Goal: Information Seeking & Learning: Learn about a topic

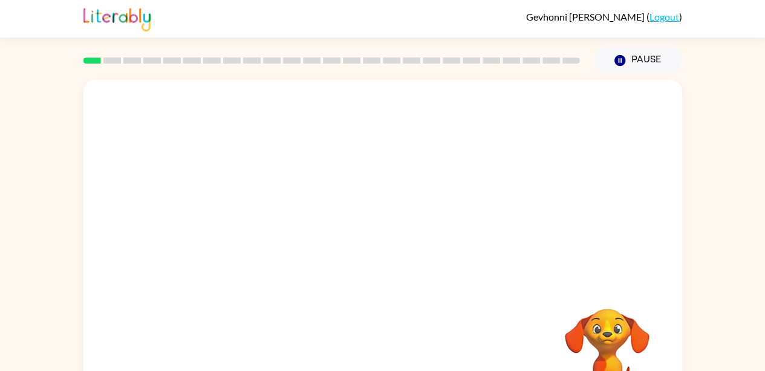
scroll to position [54, 0]
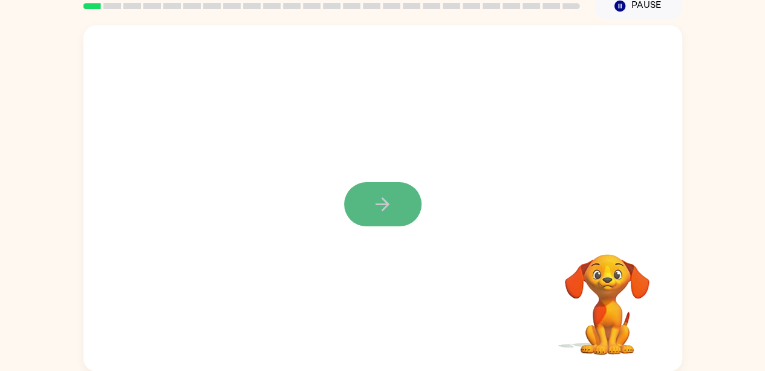
click at [386, 215] on button "button" at bounding box center [382, 204] width 77 height 44
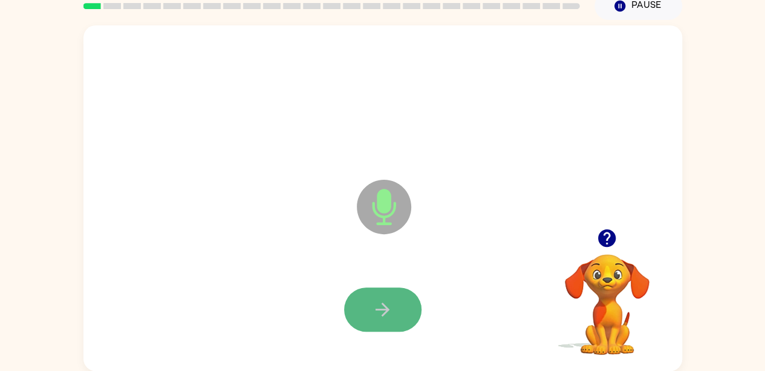
click at [377, 301] on icon "button" at bounding box center [382, 309] width 21 height 21
click at [354, 319] on button "button" at bounding box center [382, 309] width 77 height 44
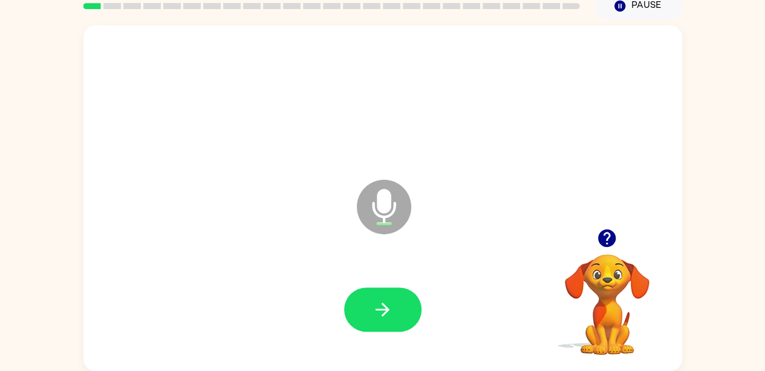
click at [610, 235] on icon "button" at bounding box center [606, 237] width 21 height 21
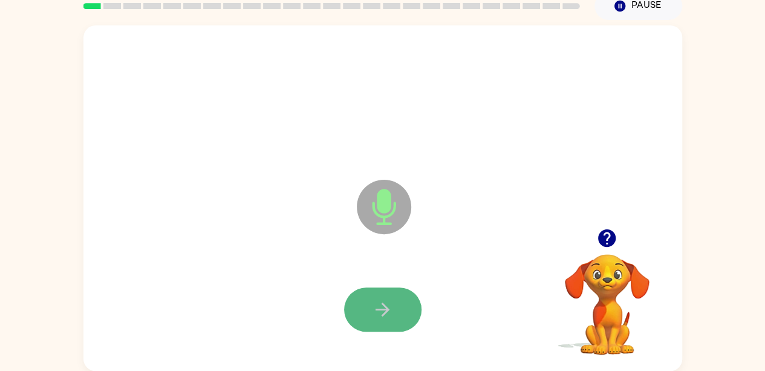
click at [398, 319] on button "button" at bounding box center [382, 309] width 77 height 44
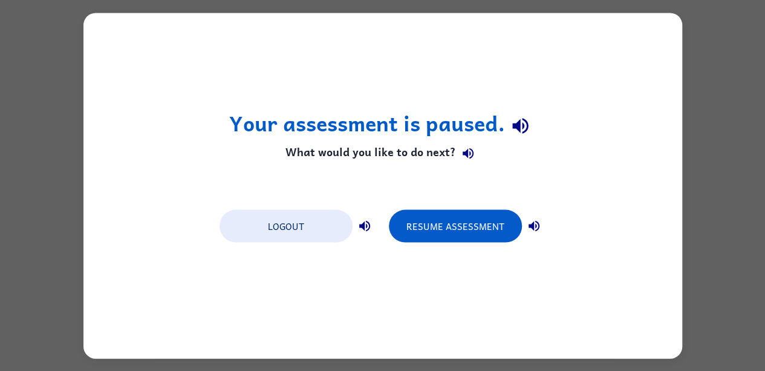
scroll to position [0, 0]
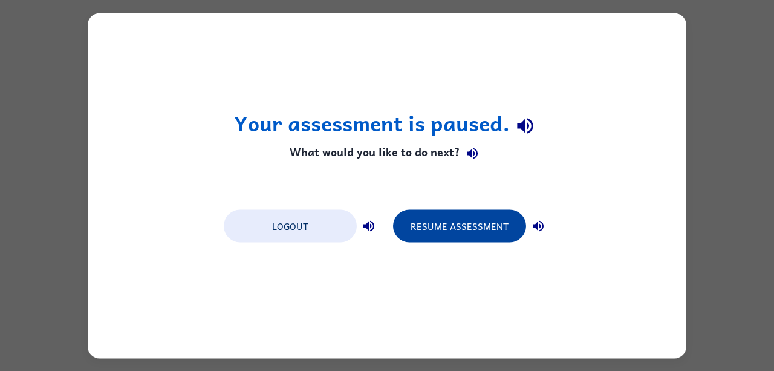
click at [479, 218] on button "Resume Assessment" at bounding box center [459, 225] width 133 height 33
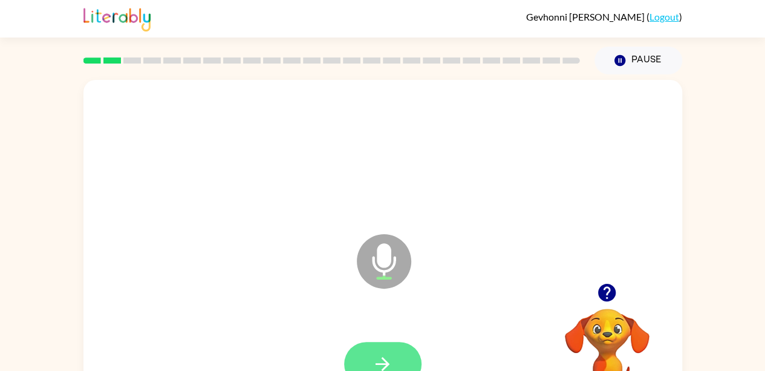
click at [392, 356] on icon "button" at bounding box center [382, 363] width 21 height 21
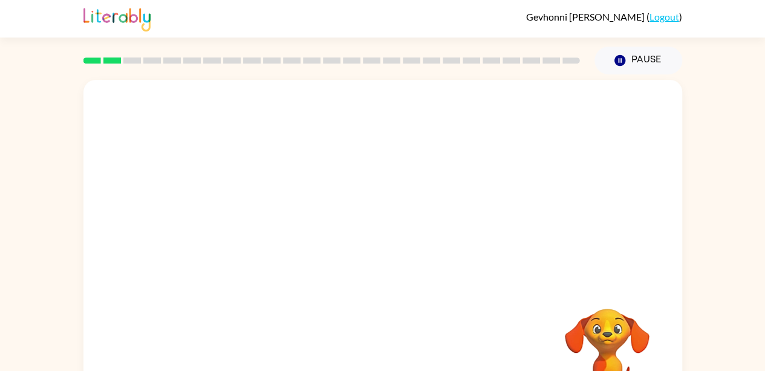
click at [392, 356] on div at bounding box center [383, 363] width 575 height 99
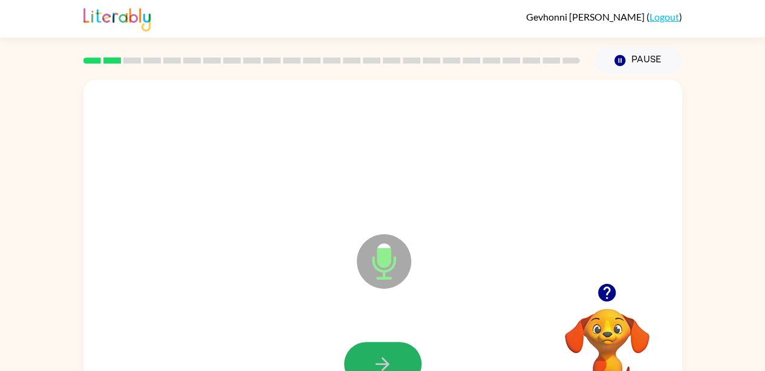
click at [392, 356] on icon "button" at bounding box center [382, 363] width 21 height 21
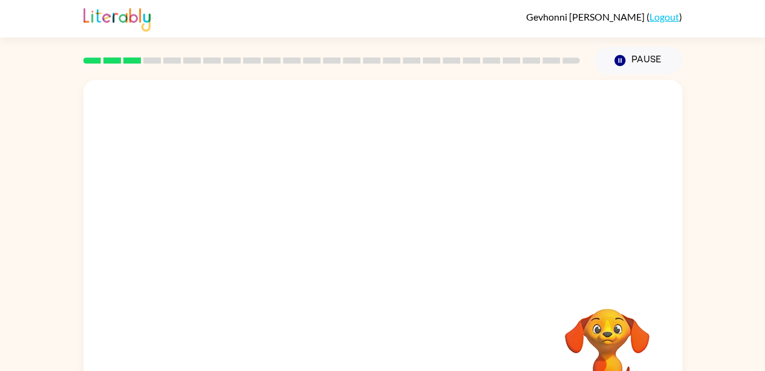
drag, startPoint x: 210, startPoint y: 142, endPoint x: 185, endPoint y: 53, distance: 92.3
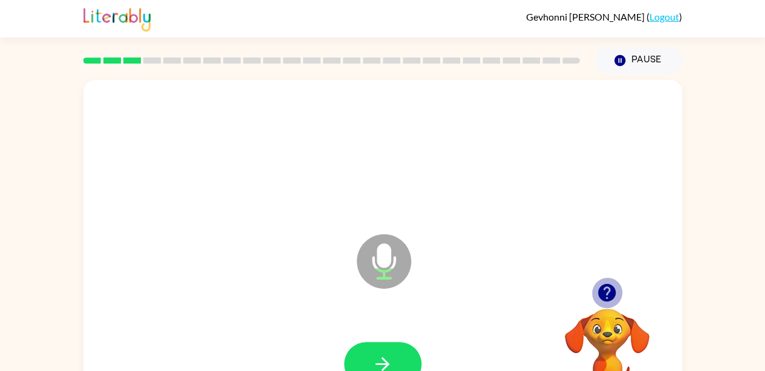
click at [608, 294] on icon "button" at bounding box center [607, 293] width 18 height 18
click at [392, 356] on icon "button" at bounding box center [382, 363] width 21 height 21
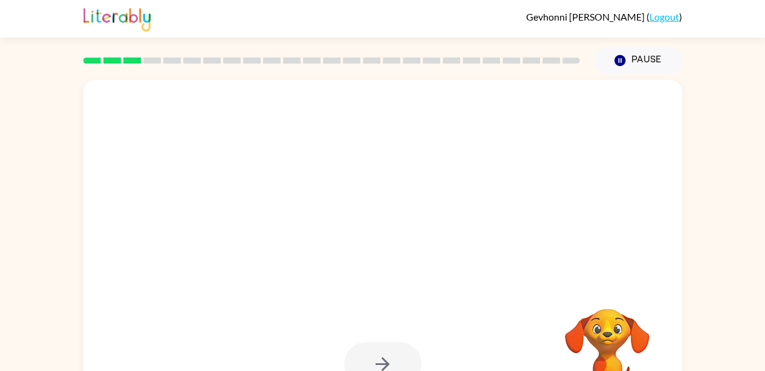
drag, startPoint x: 392, startPoint y: 356, endPoint x: 285, endPoint y: 299, distance: 120.4
click at [285, 299] on div at bounding box center [382, 252] width 599 height 345
click at [342, 264] on div at bounding box center [382, 252] width 599 height 345
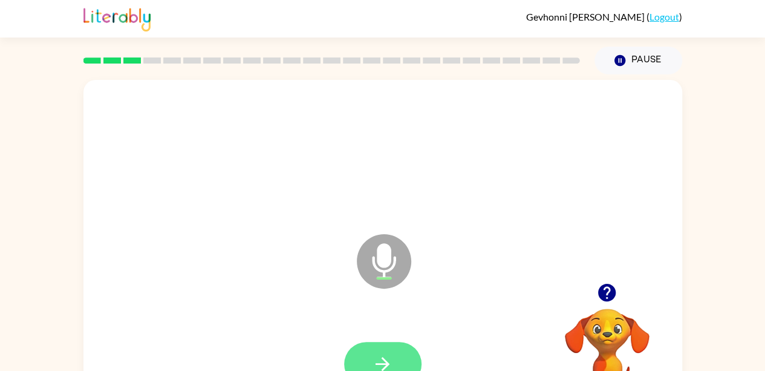
click at [382, 343] on button "button" at bounding box center [382, 364] width 77 height 44
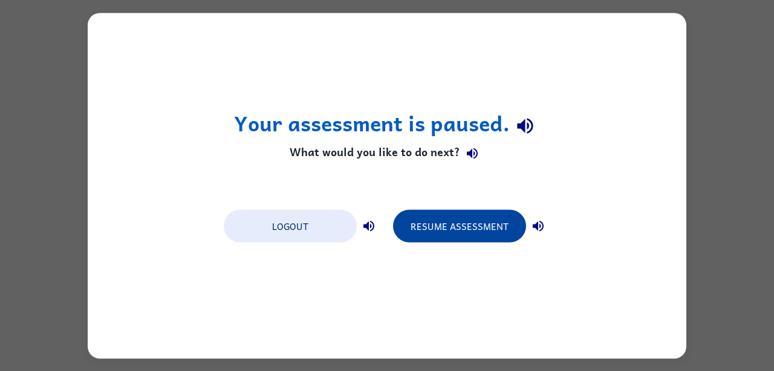
click at [448, 232] on button "Resume Assessment" at bounding box center [459, 225] width 133 height 33
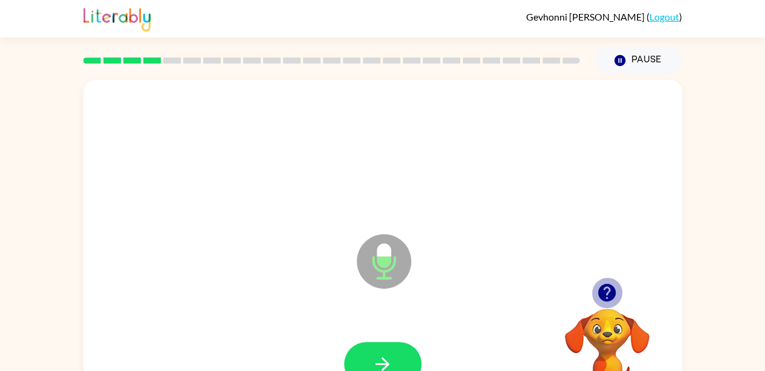
click at [602, 295] on icon "button" at bounding box center [607, 293] width 18 height 18
click at [397, 349] on button "button" at bounding box center [382, 364] width 77 height 44
click at [604, 294] on icon "button" at bounding box center [607, 293] width 18 height 18
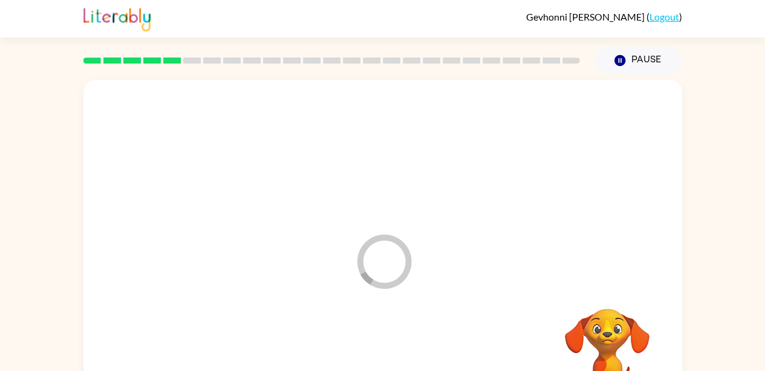
click at [347, 354] on div at bounding box center [383, 363] width 575 height 99
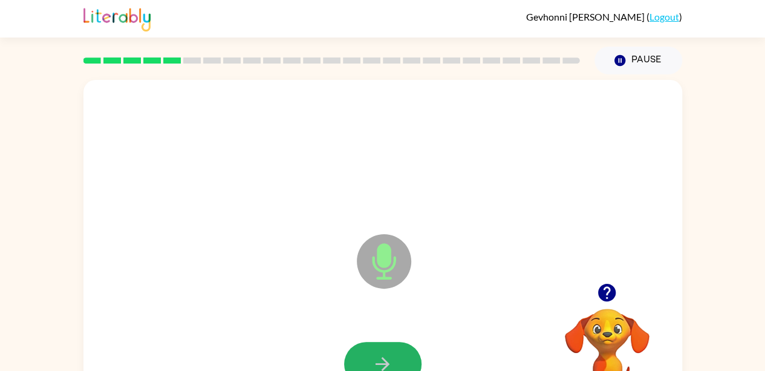
click at [347, 354] on button "button" at bounding box center [382, 364] width 77 height 44
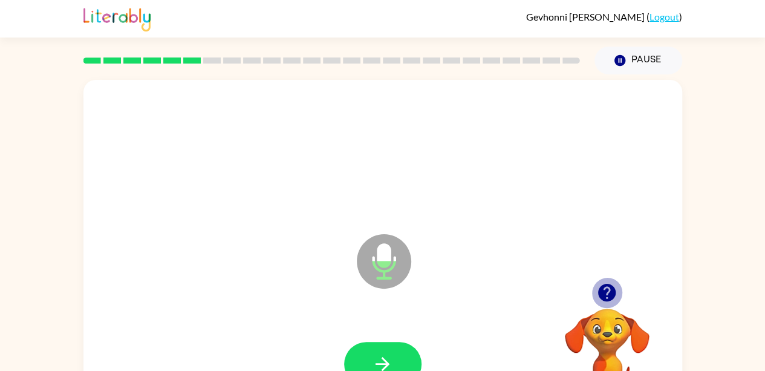
click at [612, 291] on icon "button" at bounding box center [607, 293] width 18 height 18
click at [374, 363] on icon "button" at bounding box center [382, 363] width 21 height 21
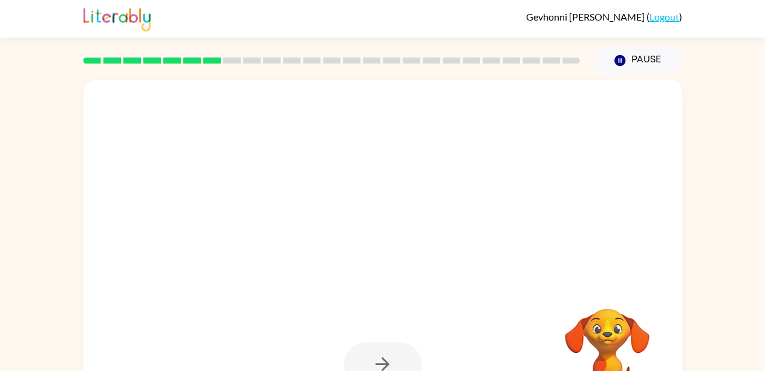
click at [374, 363] on div at bounding box center [382, 364] width 77 height 44
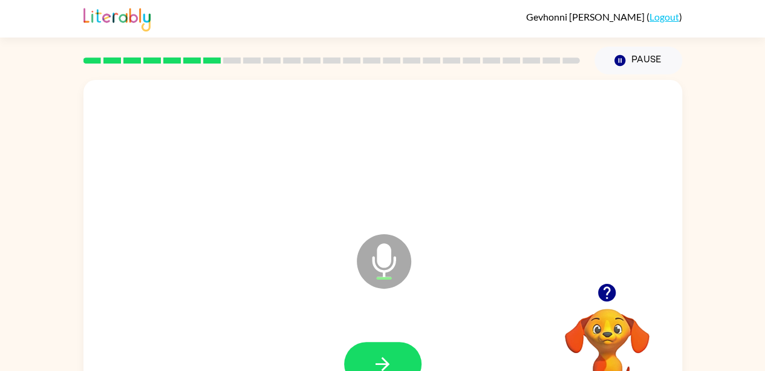
click at [374, 363] on icon "button" at bounding box center [382, 363] width 21 height 21
click at [616, 301] on icon "button" at bounding box center [606, 292] width 21 height 21
click at [378, 354] on icon "button" at bounding box center [382, 363] width 21 height 21
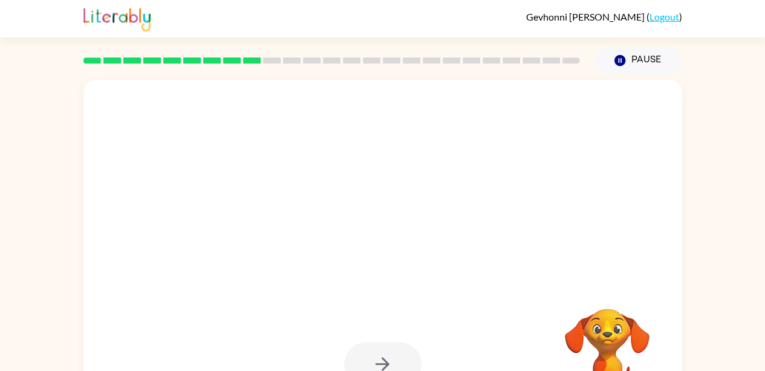
click at [452, 342] on div at bounding box center [383, 363] width 575 height 99
click at [414, 353] on div at bounding box center [382, 364] width 77 height 44
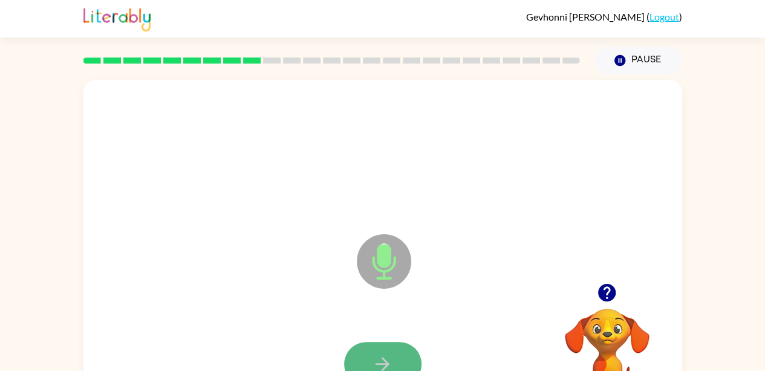
click at [402, 342] on button "button" at bounding box center [382, 364] width 77 height 44
click at [389, 361] on icon "button" at bounding box center [382, 363] width 21 height 21
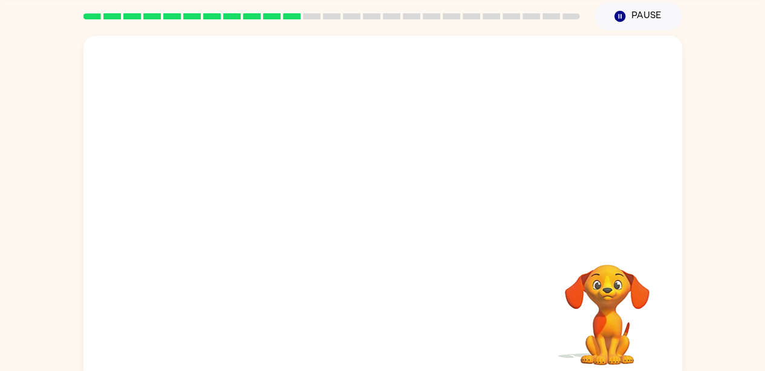
scroll to position [54, 0]
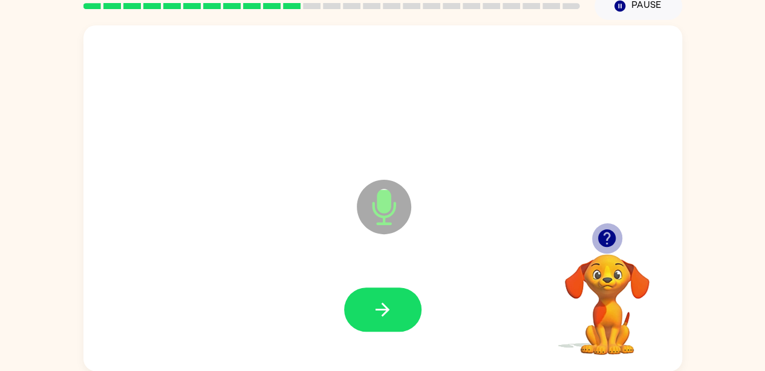
click at [608, 233] on icon "button" at bounding box center [606, 237] width 21 height 21
click at [753, 316] on div "Microphone The Microphone is here when it is your turn to talk Your browser mus…" at bounding box center [382, 195] width 765 height 351
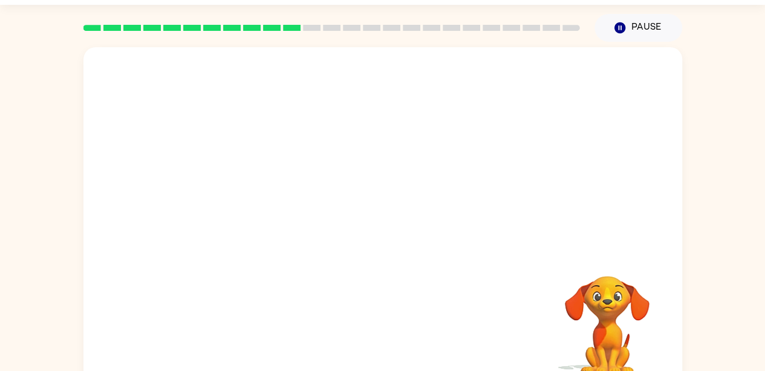
scroll to position [33, 0]
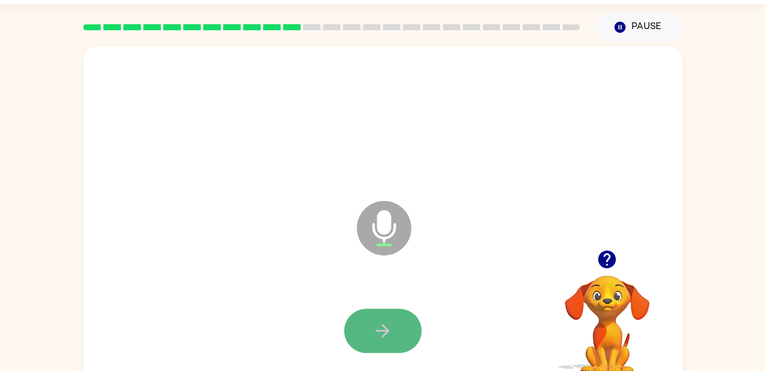
click at [382, 329] on icon "button" at bounding box center [382, 330] width 21 height 21
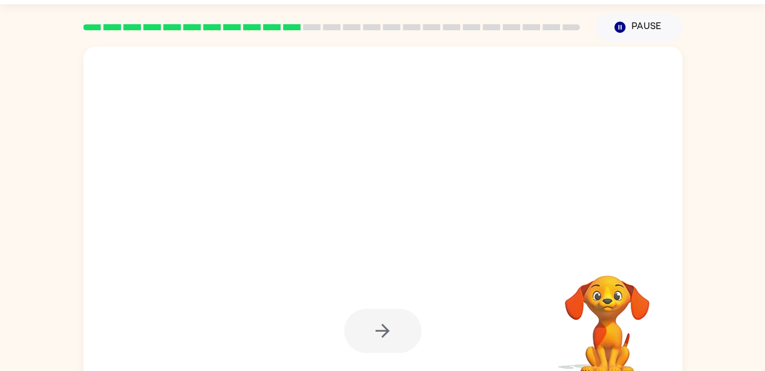
click at [382, 329] on div at bounding box center [382, 330] width 77 height 44
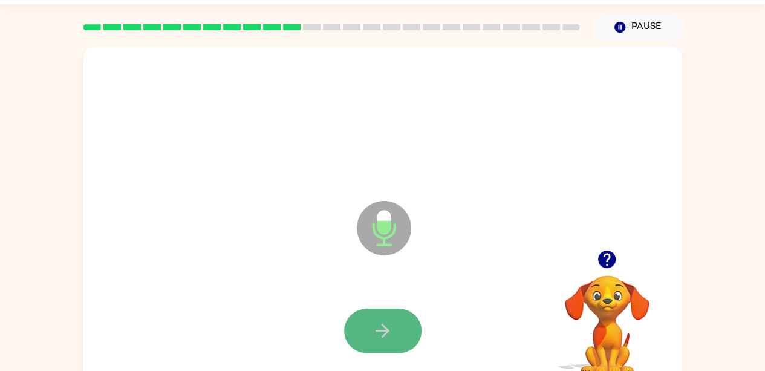
click at [364, 312] on button "button" at bounding box center [382, 330] width 77 height 44
click at [383, 346] on button "button" at bounding box center [382, 330] width 77 height 44
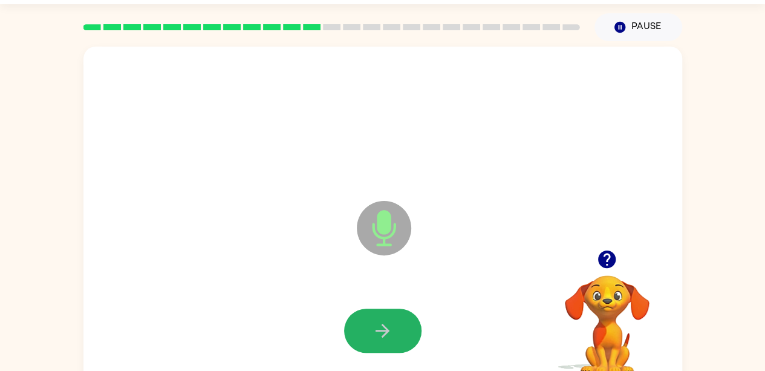
click at [383, 346] on button "button" at bounding box center [382, 330] width 77 height 44
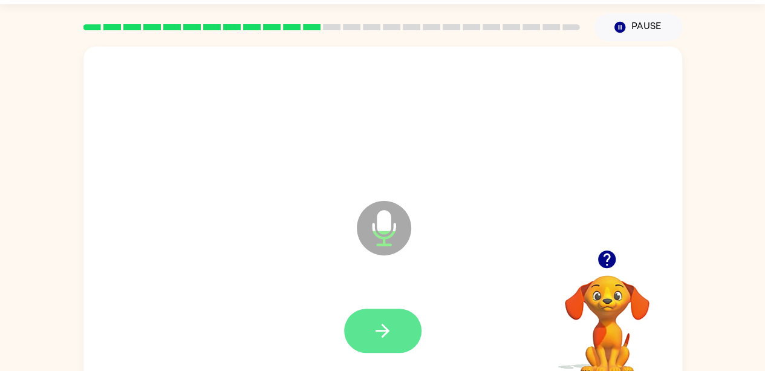
click at [374, 349] on button "button" at bounding box center [382, 330] width 77 height 44
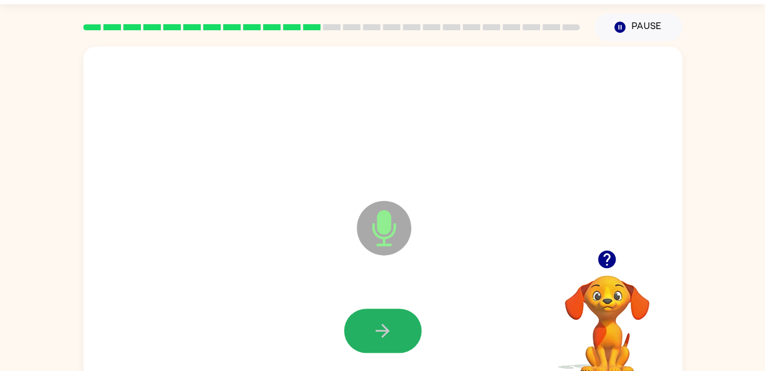
click at [374, 349] on button "button" at bounding box center [382, 330] width 77 height 44
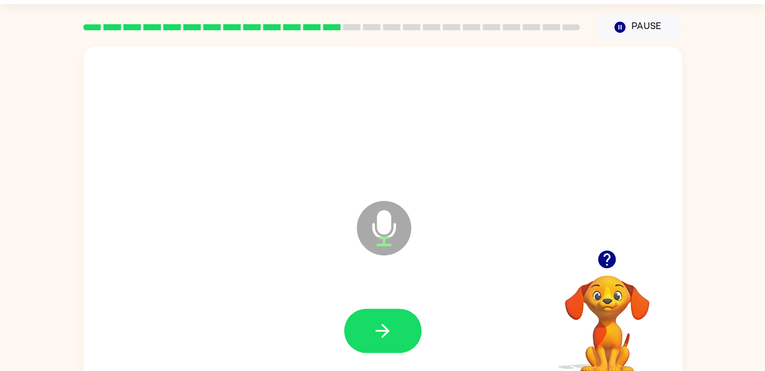
click at [374, 349] on button "button" at bounding box center [382, 330] width 77 height 44
click at [374, 354] on div at bounding box center [383, 330] width 575 height 99
click at [381, 336] on icon "button" at bounding box center [382, 330] width 21 height 21
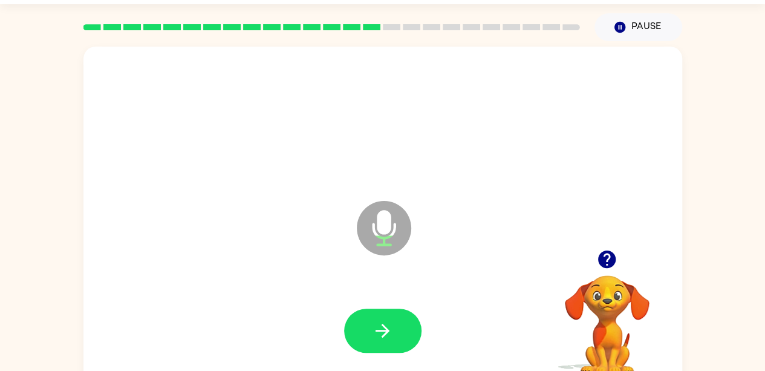
drag, startPoint x: 381, startPoint y: 336, endPoint x: 271, endPoint y: 243, distance: 144.2
click at [271, 243] on div "Microphone The Microphone is here when it is your turn to talk" at bounding box center [382, 219] width 599 height 345
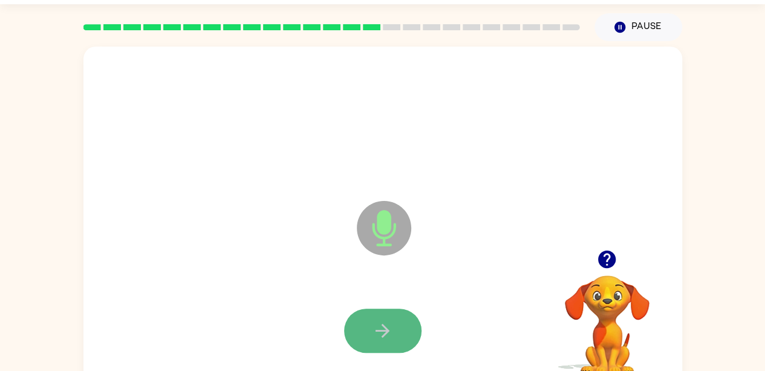
click at [368, 340] on button "button" at bounding box center [382, 330] width 77 height 44
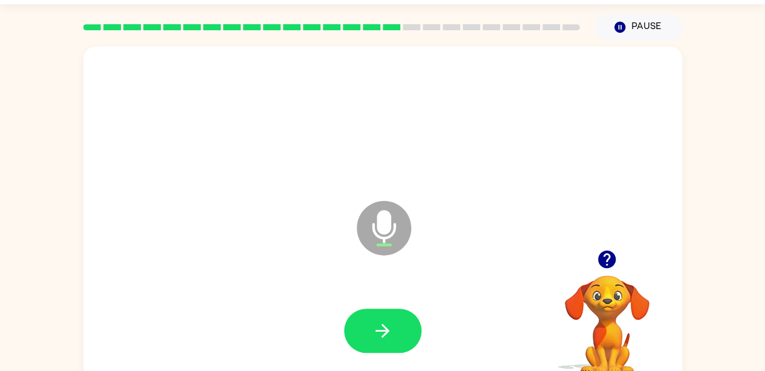
drag, startPoint x: 368, startPoint y: 340, endPoint x: 217, endPoint y: 72, distance: 307.3
click at [217, 72] on div at bounding box center [383, 120] width 575 height 99
click at [371, 333] on button "button" at bounding box center [382, 330] width 77 height 44
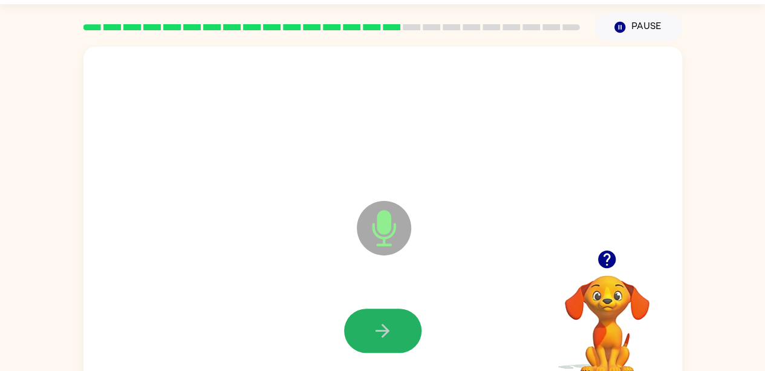
click at [371, 333] on button "button" at bounding box center [382, 330] width 77 height 44
click at [368, 332] on button "button" at bounding box center [382, 330] width 77 height 44
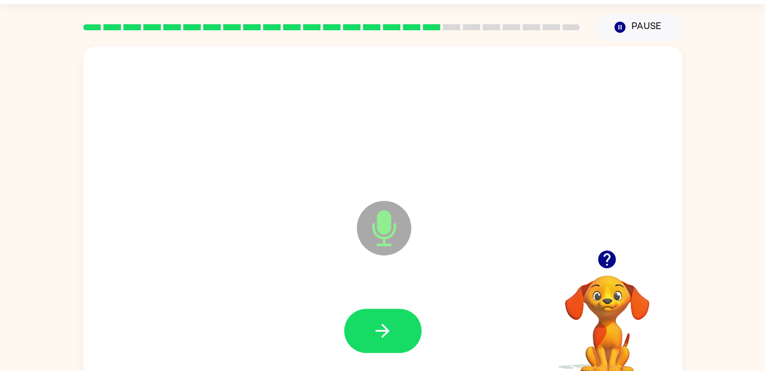
click at [368, 332] on button "button" at bounding box center [382, 330] width 77 height 44
click at [607, 264] on icon "button" at bounding box center [606, 259] width 21 height 21
drag, startPoint x: 360, startPoint y: 344, endPoint x: 265, endPoint y: 320, distance: 98.6
click at [265, 320] on div at bounding box center [383, 330] width 575 height 99
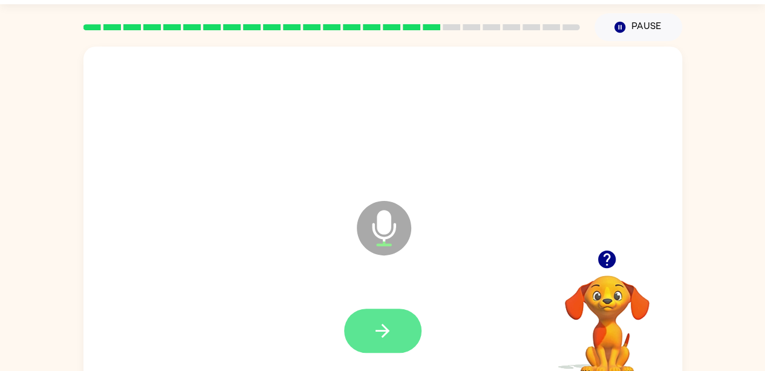
click at [363, 344] on button "button" at bounding box center [382, 330] width 77 height 44
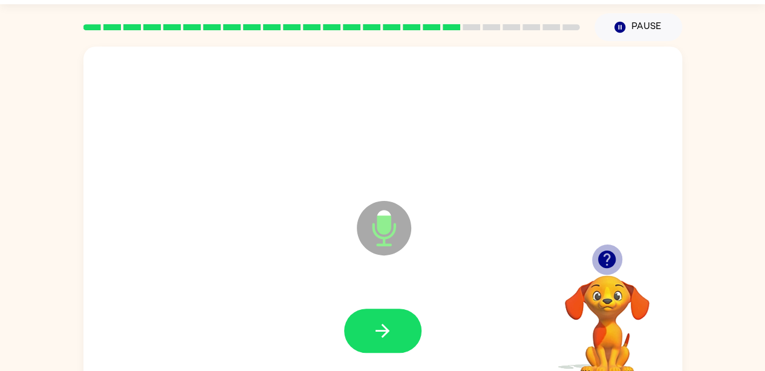
click at [617, 251] on icon "button" at bounding box center [606, 259] width 21 height 21
click at [598, 264] on icon "button" at bounding box center [606, 259] width 21 height 21
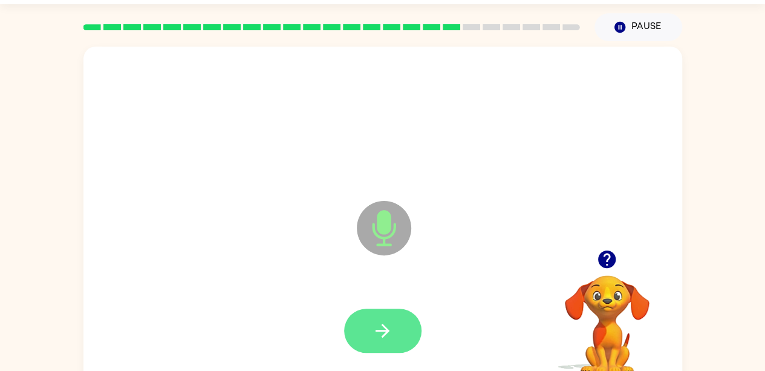
click at [386, 330] on icon "button" at bounding box center [383, 331] width 14 height 14
click at [386, 329] on icon "button" at bounding box center [383, 331] width 14 height 14
click at [377, 332] on icon "button" at bounding box center [382, 330] width 21 height 21
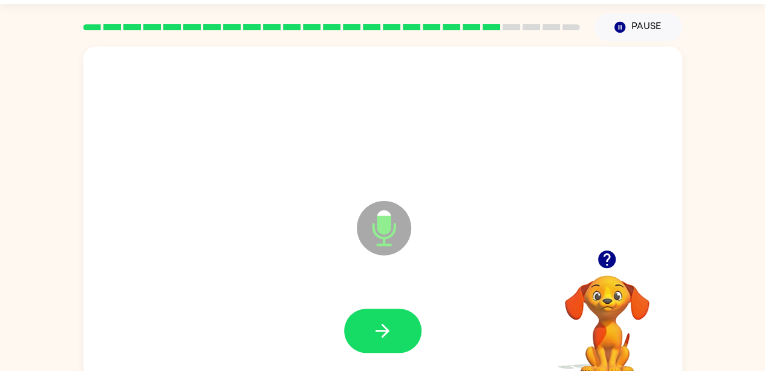
click at [617, 270] on div at bounding box center [607, 259] width 121 height 31
click at [594, 240] on div "Microphone The Microphone is here when it is your turn to talk" at bounding box center [382, 219] width 599 height 345
click at [602, 254] on icon "button" at bounding box center [607, 259] width 18 height 18
click at [376, 330] on icon "button" at bounding box center [383, 331] width 14 height 14
drag, startPoint x: 376, startPoint y: 330, endPoint x: 382, endPoint y: 327, distance: 6.5
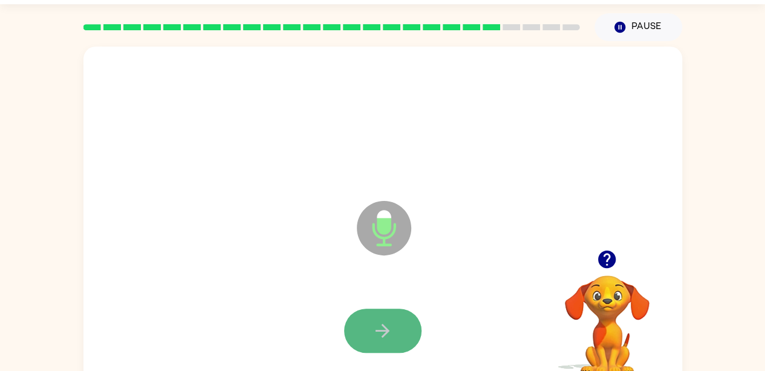
click at [382, 327] on icon "button" at bounding box center [382, 330] width 21 height 21
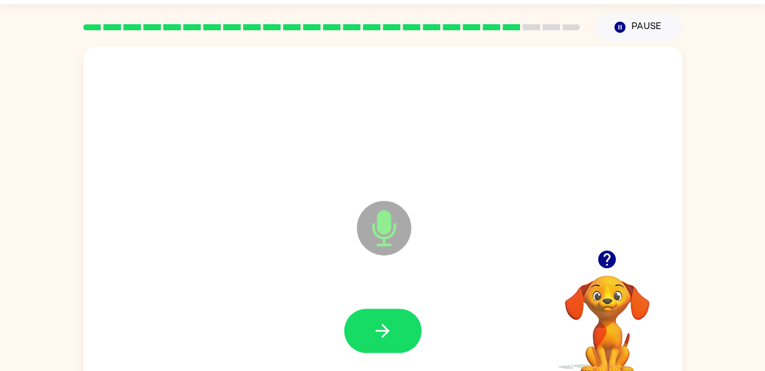
click at [382, 327] on icon "button" at bounding box center [382, 330] width 21 height 21
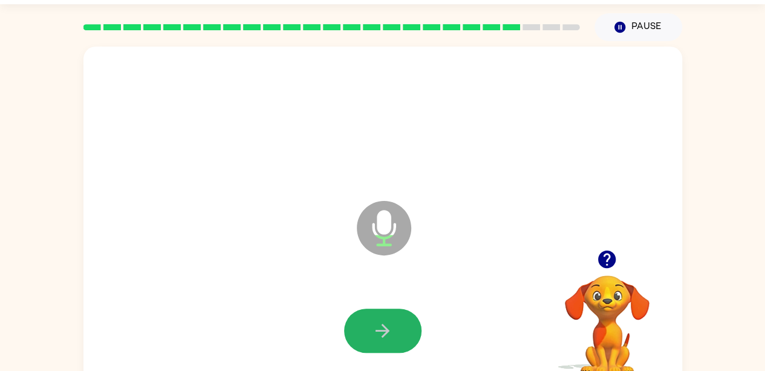
click at [382, 327] on icon "button" at bounding box center [382, 330] width 21 height 21
click at [597, 247] on button "button" at bounding box center [606, 259] width 31 height 31
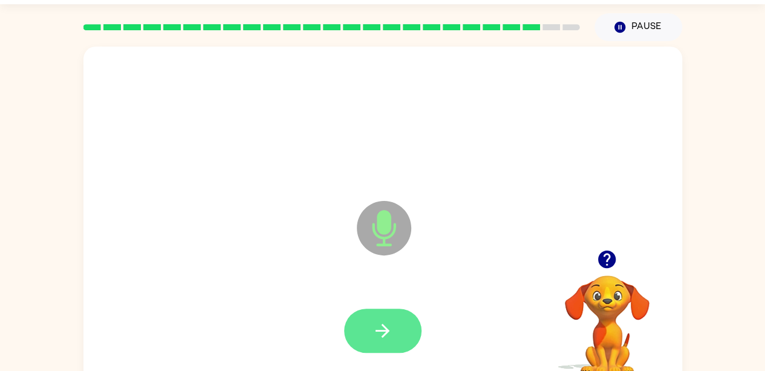
click at [357, 336] on button "button" at bounding box center [382, 330] width 77 height 44
drag, startPoint x: 357, startPoint y: 336, endPoint x: 348, endPoint y: 347, distance: 13.8
click at [348, 347] on div at bounding box center [382, 330] width 77 height 44
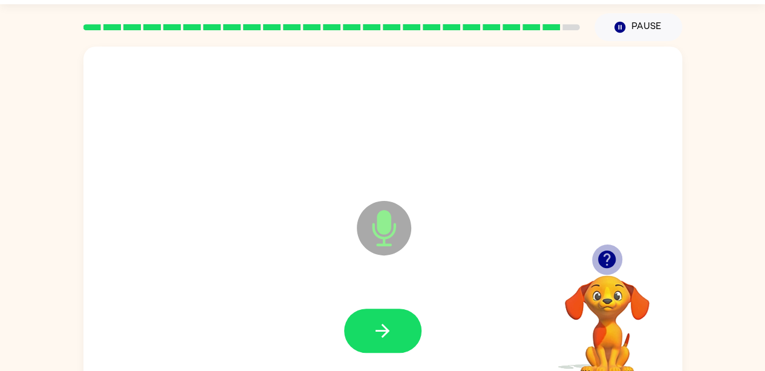
click at [603, 258] on icon "button" at bounding box center [607, 259] width 18 height 18
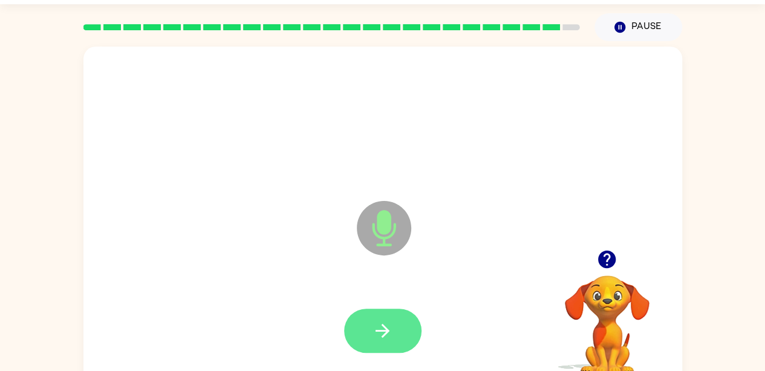
click at [403, 335] on button "button" at bounding box center [382, 330] width 77 height 44
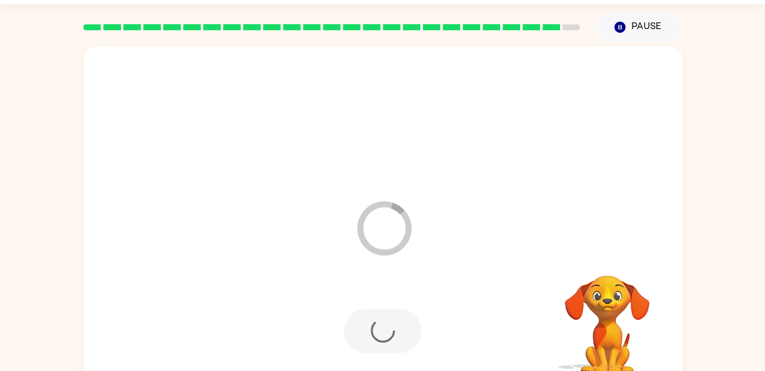
scroll to position [33, 0]
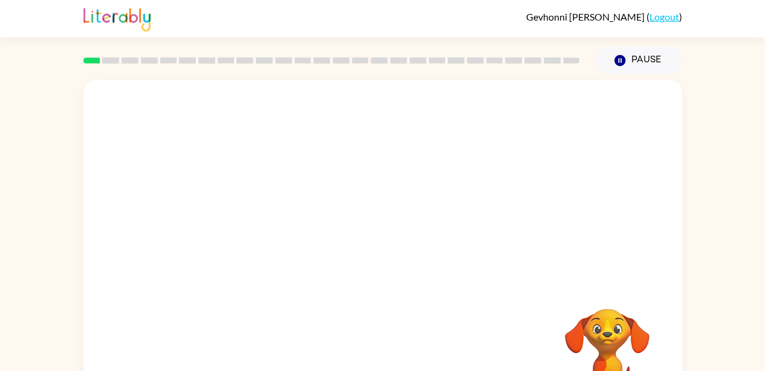
scroll to position [54, 0]
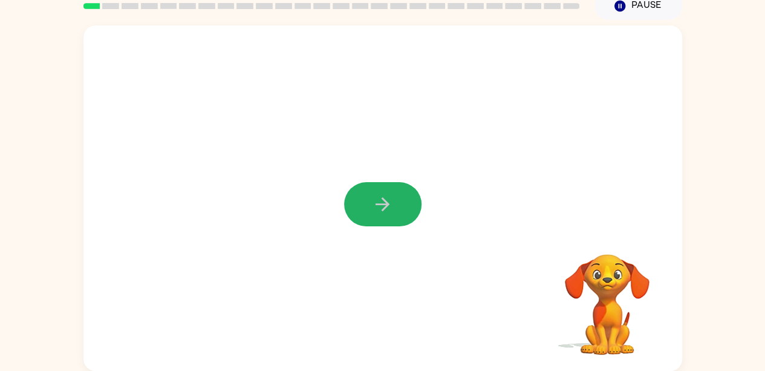
click at [381, 213] on icon "button" at bounding box center [382, 204] width 21 height 21
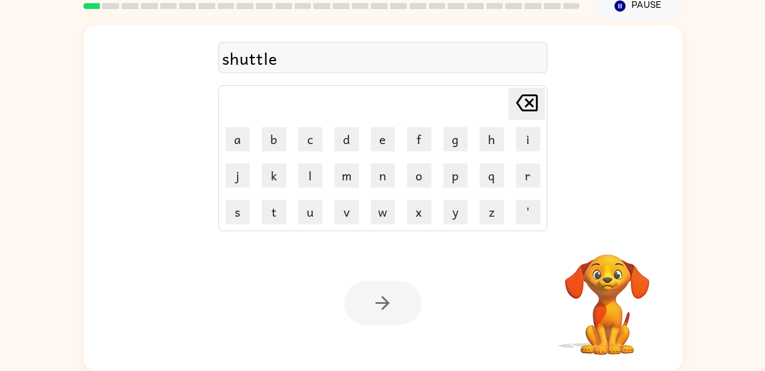
click at [416, 309] on div at bounding box center [382, 303] width 77 height 44
click at [404, 306] on div at bounding box center [382, 303] width 77 height 44
click at [403, 306] on div at bounding box center [382, 303] width 77 height 44
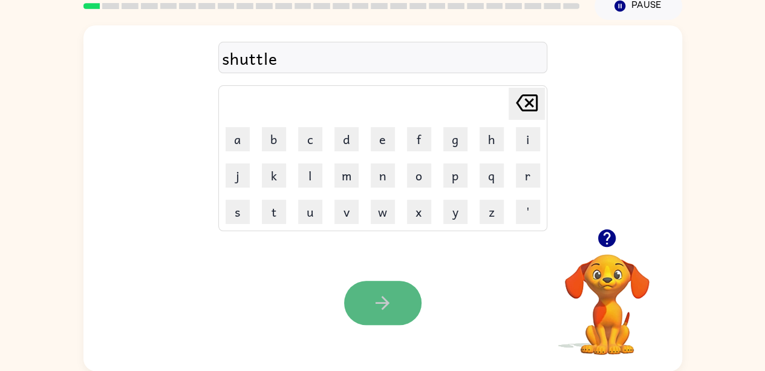
click at [403, 305] on button "button" at bounding box center [382, 303] width 77 height 44
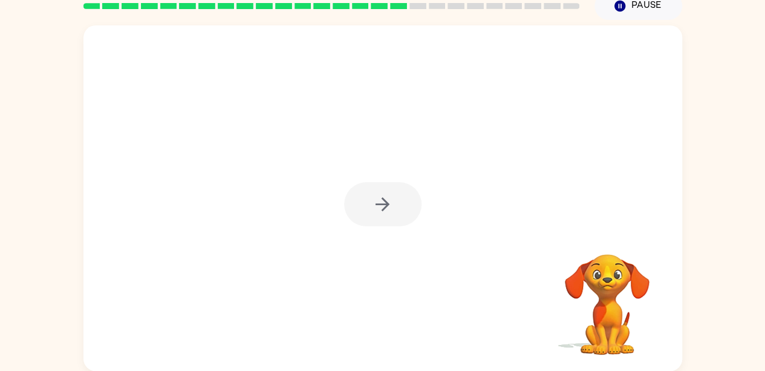
drag, startPoint x: 379, startPoint y: 207, endPoint x: 327, endPoint y: 198, distance: 53.4
click at [327, 198] on div at bounding box center [382, 197] width 599 height 345
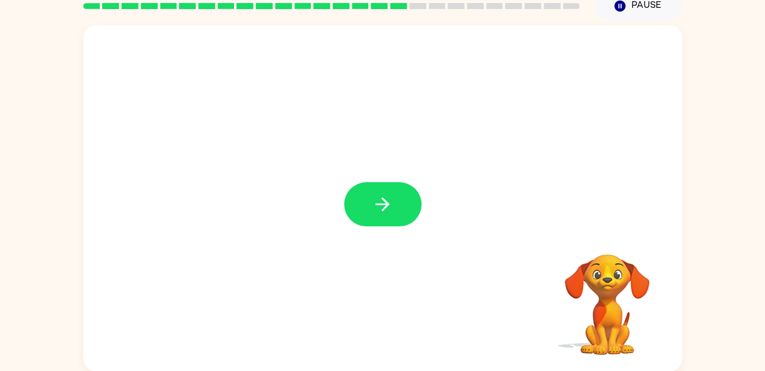
click at [327, 198] on div at bounding box center [382, 197] width 599 height 345
click at [350, 198] on button "button" at bounding box center [382, 204] width 77 height 44
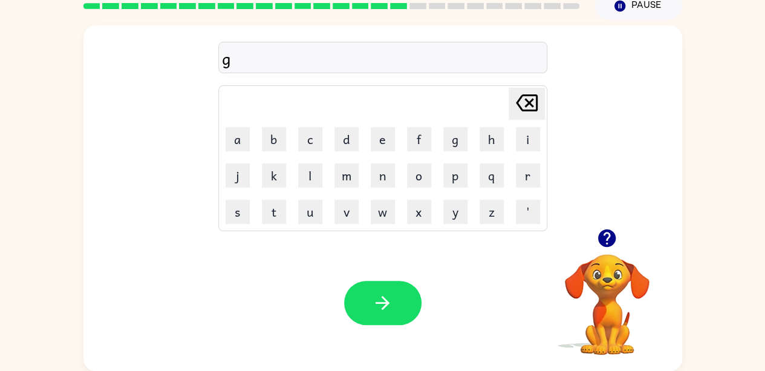
drag, startPoint x: 608, startPoint y: 243, endPoint x: 643, endPoint y: 236, distance: 35.6
click at [643, 236] on div at bounding box center [607, 238] width 121 height 31
click at [609, 245] on icon "button" at bounding box center [607, 238] width 18 height 18
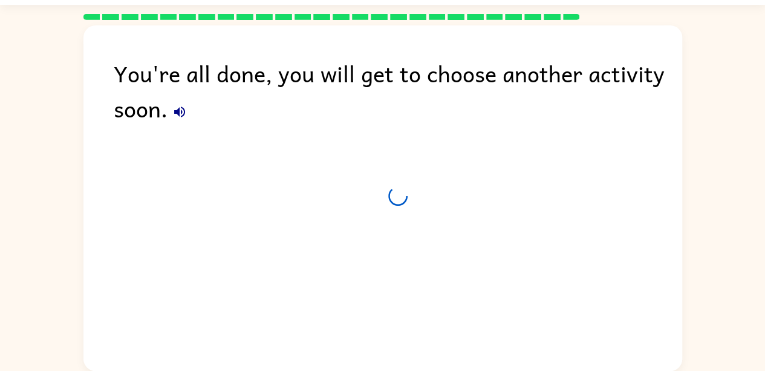
scroll to position [33, 0]
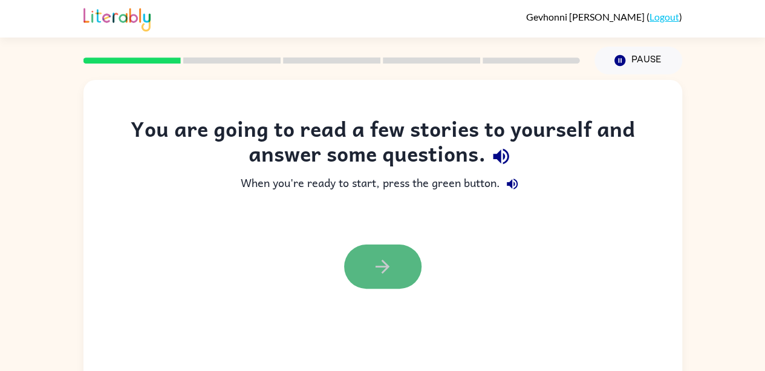
click at [370, 274] on button "button" at bounding box center [382, 266] width 77 height 44
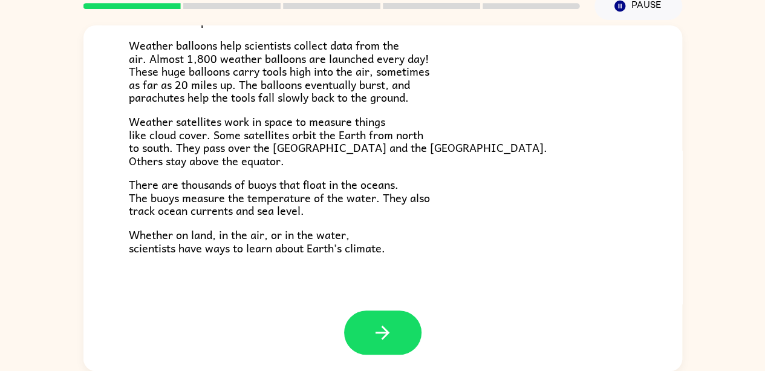
scroll to position [337, 0]
click at [392, 320] on button "button" at bounding box center [382, 332] width 77 height 44
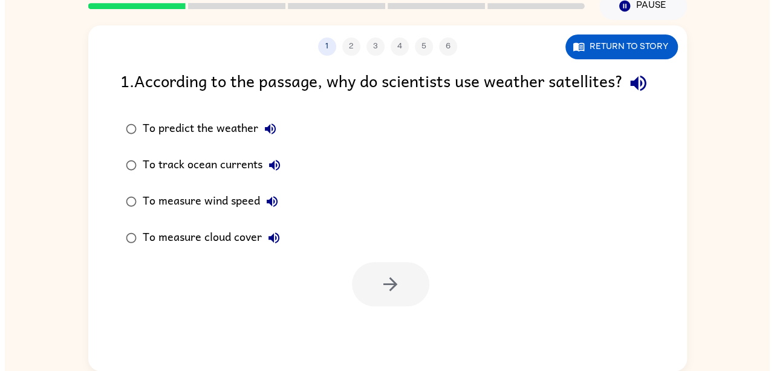
scroll to position [0, 0]
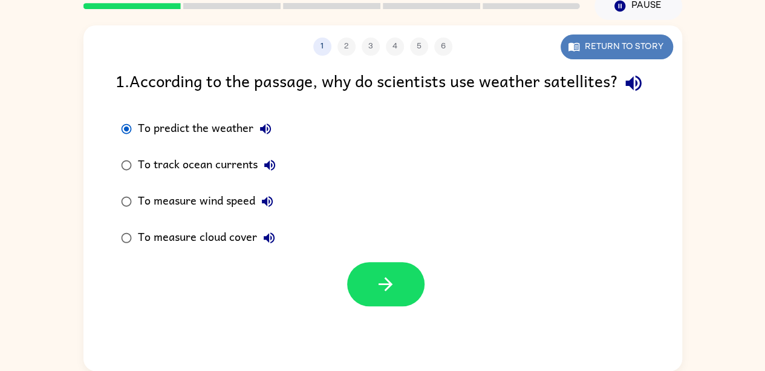
click at [606, 54] on button "Return to story" at bounding box center [617, 46] width 112 height 25
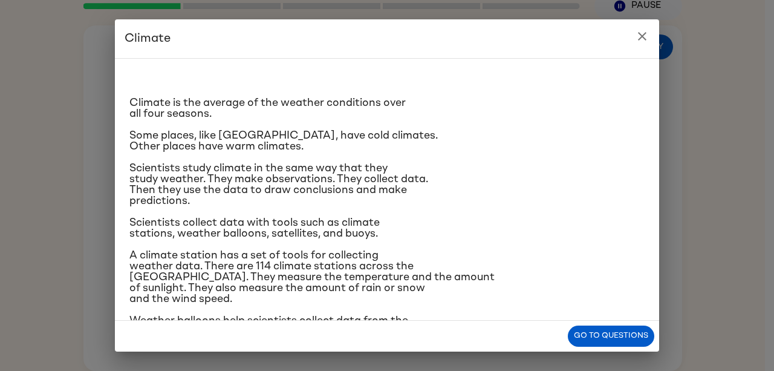
click at [596, 318] on p "Weather balloons help scientists collect data from the air. Almost 1,800 weathe…" at bounding box center [386, 342] width 515 height 54
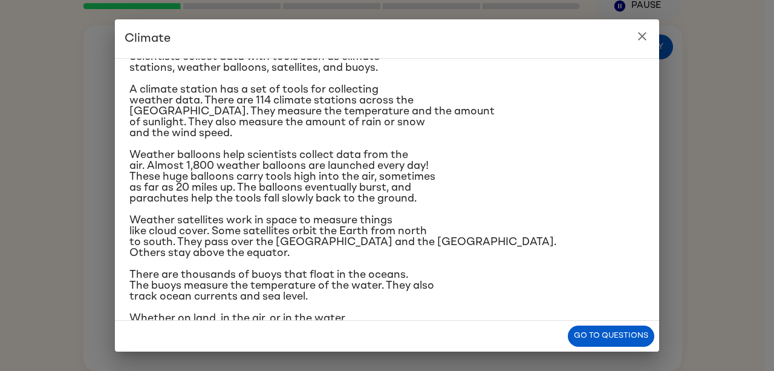
scroll to position [166, 0]
click at [628, 316] on p "Whether on land, in the air, or in the water, scientists have ways to learn abo…" at bounding box center [386, 323] width 515 height 22
click at [625, 327] on button "Go to questions" at bounding box center [611, 335] width 86 height 21
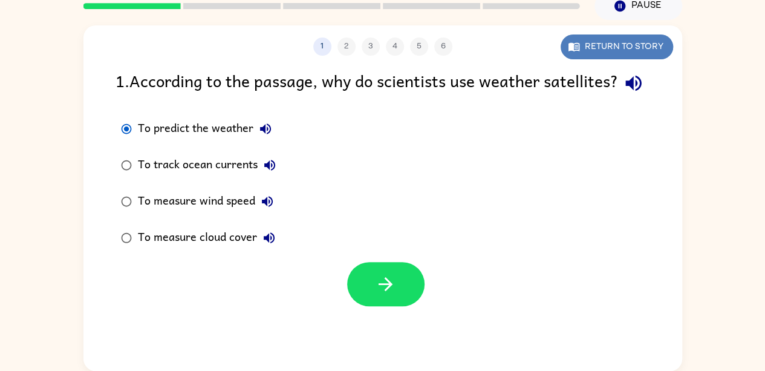
click at [587, 47] on button "Return to story" at bounding box center [617, 46] width 112 height 25
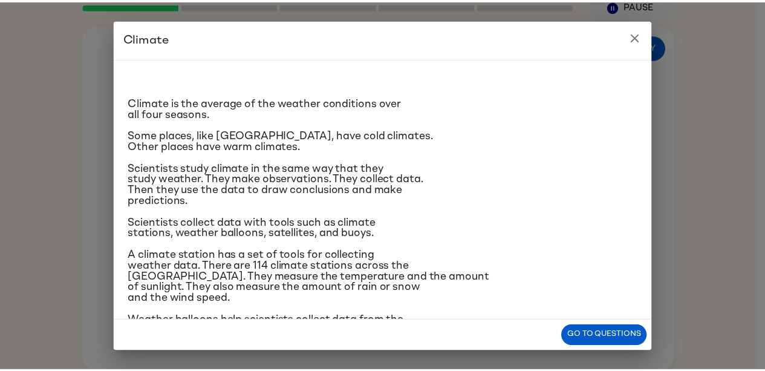
scroll to position [200, 0]
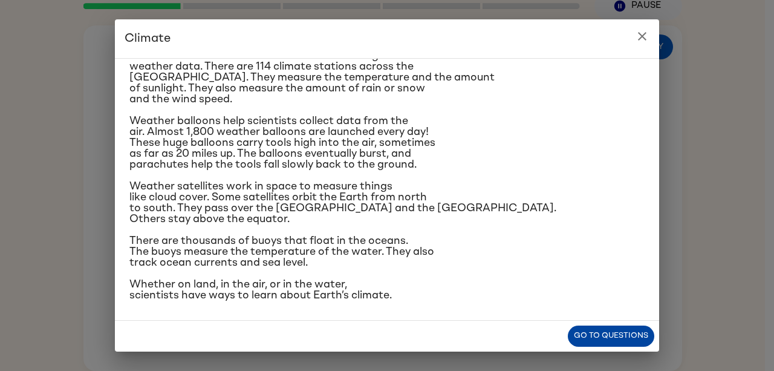
click at [612, 344] on button "Go to questions" at bounding box center [611, 335] width 86 height 21
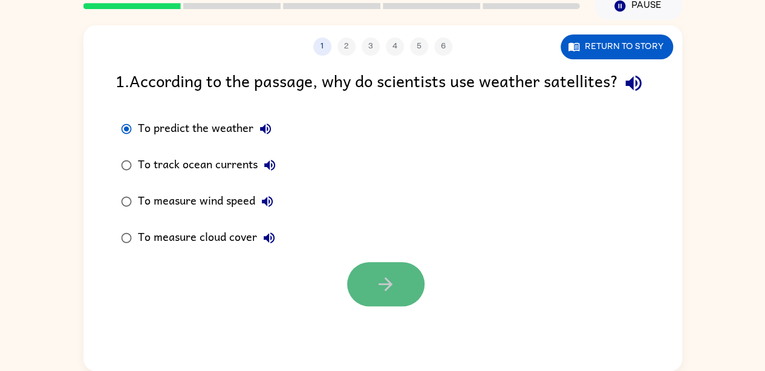
click at [387, 290] on button "button" at bounding box center [385, 284] width 77 height 44
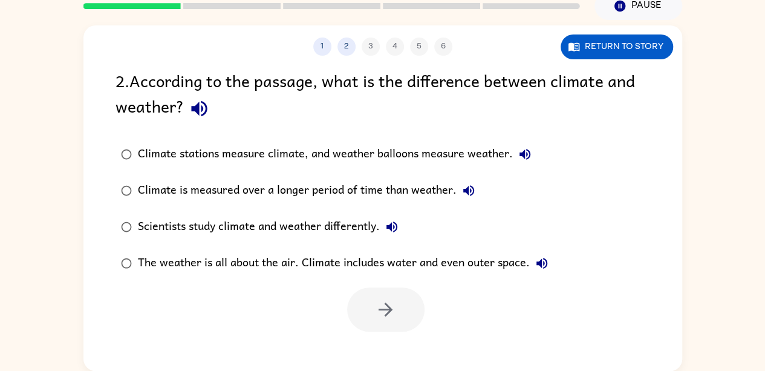
click at [326, 221] on div "Scientists study climate and weather differently." at bounding box center [271, 227] width 266 height 24
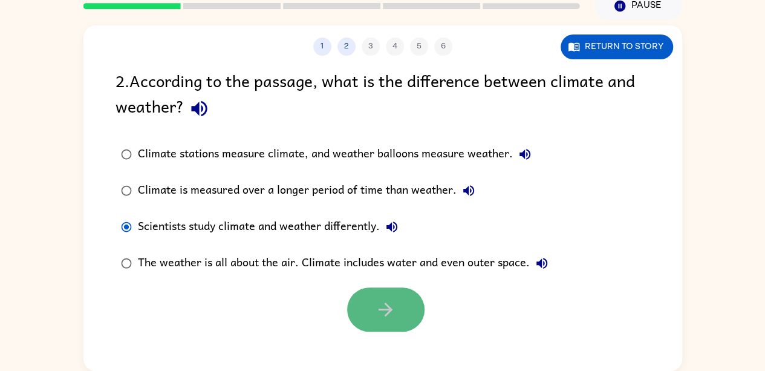
click at [386, 299] on icon "button" at bounding box center [385, 309] width 21 height 21
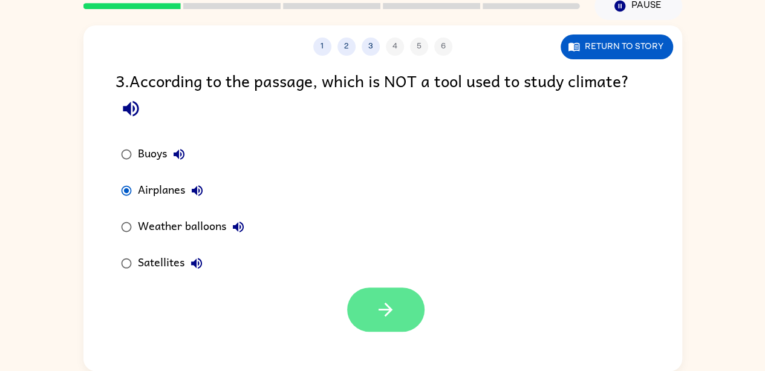
click at [383, 309] on icon "button" at bounding box center [386, 309] width 14 height 14
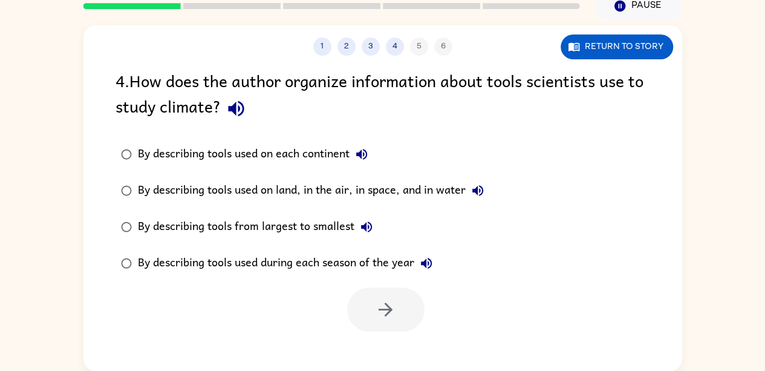
click at [151, 190] on div "By describing tools used on land, in the air, in space, and in water" at bounding box center [314, 190] width 352 height 24
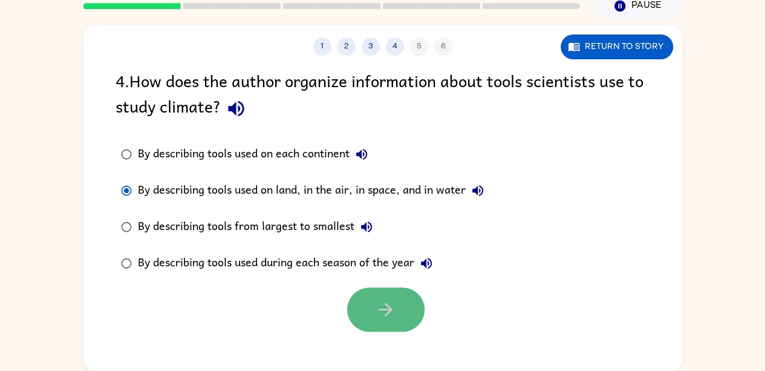
click at [362, 307] on button "button" at bounding box center [385, 309] width 77 height 44
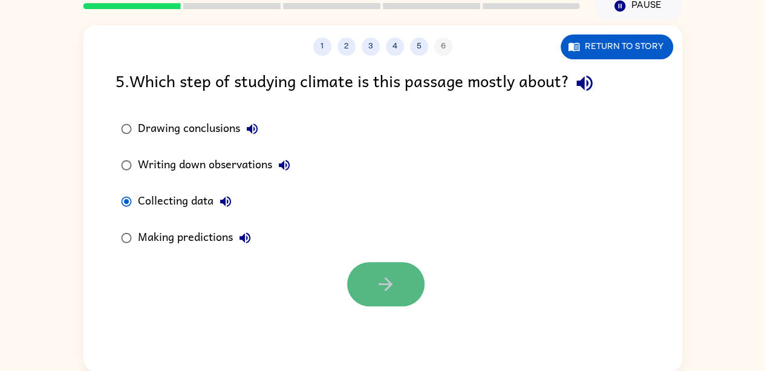
click at [362, 274] on button "button" at bounding box center [385, 284] width 77 height 44
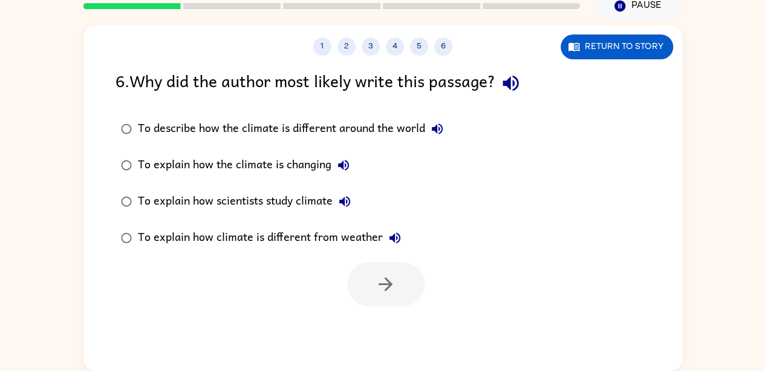
click at [340, 133] on div "To describe how the climate is different around the world" at bounding box center [293, 129] width 311 height 24
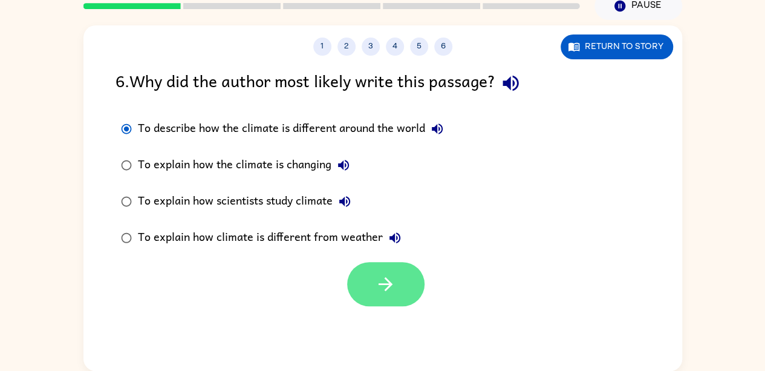
click at [385, 291] on icon "button" at bounding box center [385, 283] width 21 height 21
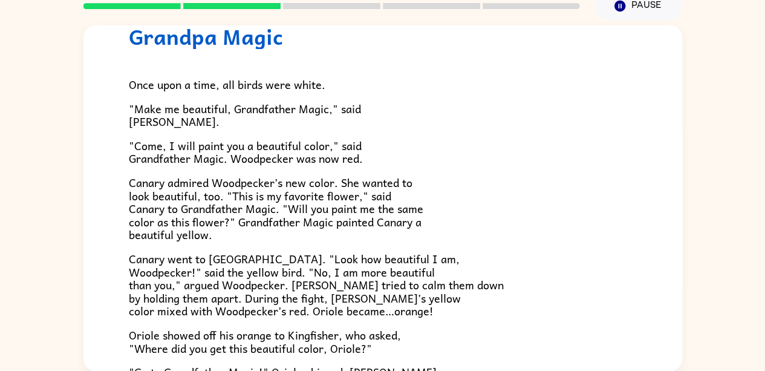
scroll to position [0, 0]
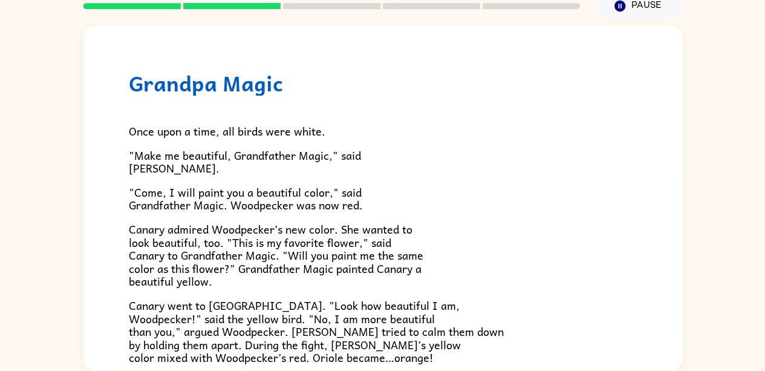
click at [385, 291] on div "Once upon a time, all birds were white. "Make me beautiful, Grandfather Magic,"…" at bounding box center [383, 330] width 508 height 469
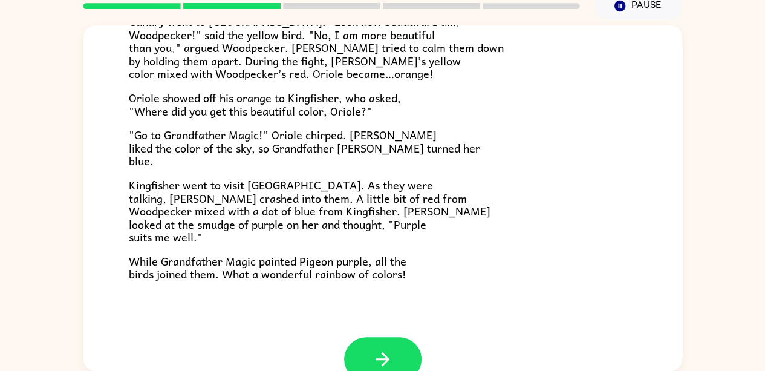
scroll to position [311, 0]
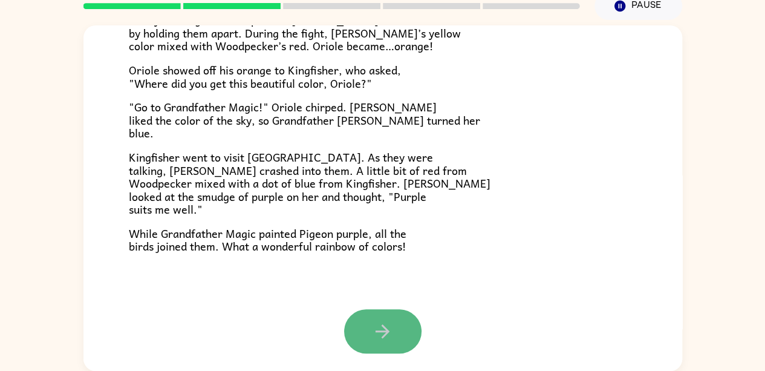
click at [385, 330] on icon "button" at bounding box center [382, 331] width 21 height 21
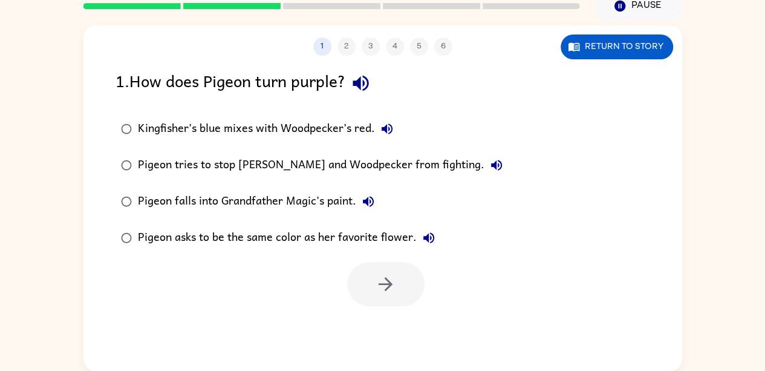
click at [227, 137] on div "Kingfisher’s blue mixes with Woodpecker’s red." at bounding box center [268, 129] width 261 height 24
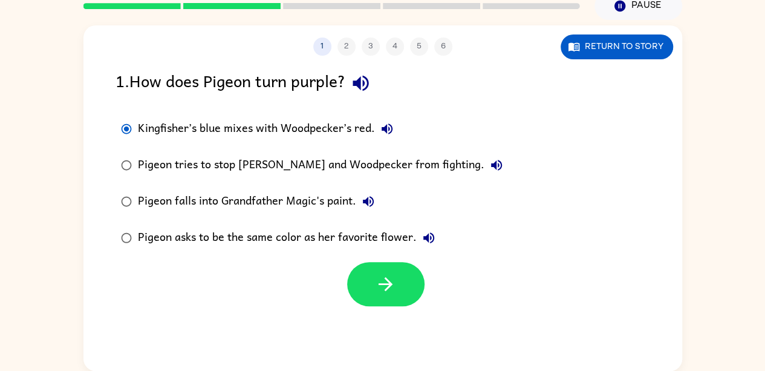
click at [342, 197] on div "Pigeon falls into Grandfather Magic's paint." at bounding box center [259, 201] width 243 height 24
click at [406, 290] on button "button" at bounding box center [385, 284] width 77 height 44
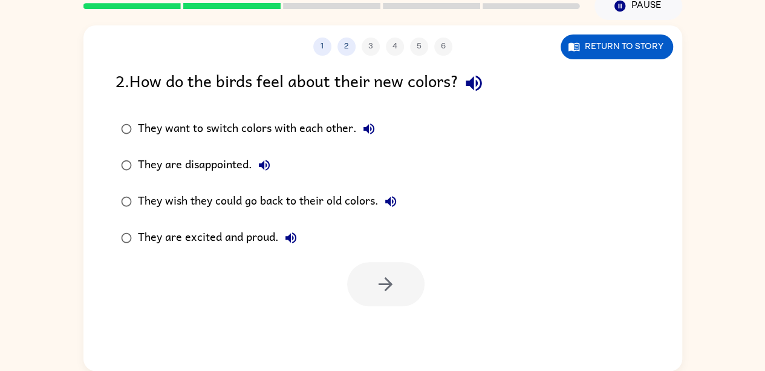
click at [243, 257] on div at bounding box center [382, 281] width 599 height 50
click at [243, 244] on div "They are excited and proud." at bounding box center [220, 238] width 165 height 24
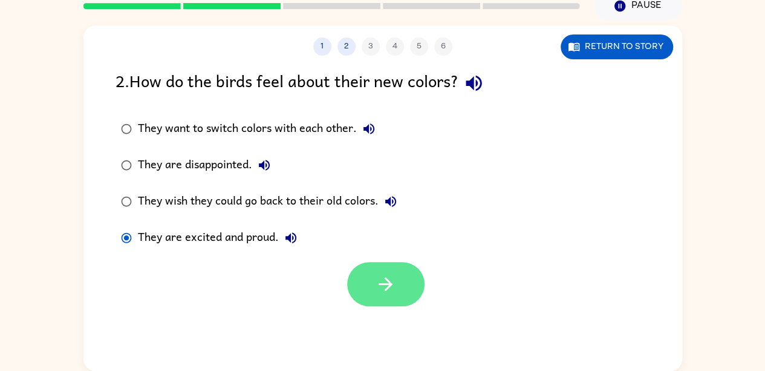
click at [380, 287] on icon "button" at bounding box center [385, 283] width 21 height 21
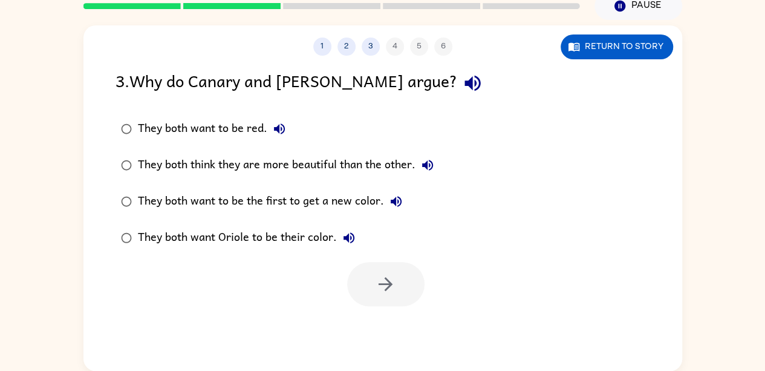
click at [249, 169] on div "They both think they are more beautiful than the other." at bounding box center [289, 165] width 302 height 24
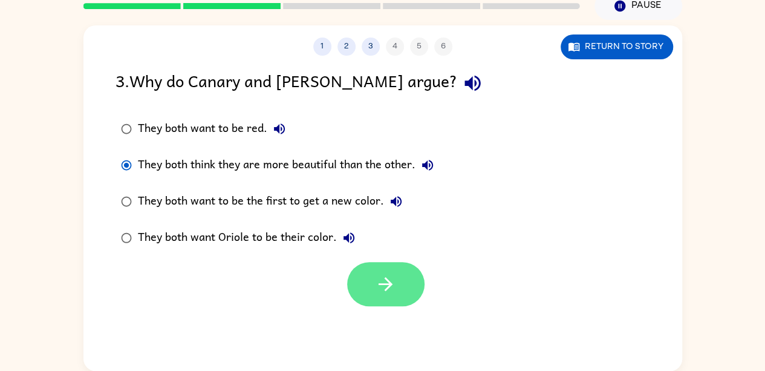
click at [396, 284] on icon "button" at bounding box center [385, 283] width 21 height 21
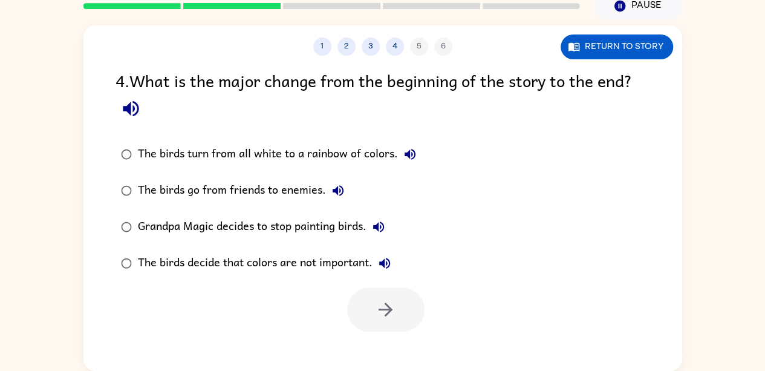
click at [285, 158] on div "The birds turn from all white to a rainbow of colors." at bounding box center [280, 154] width 284 height 24
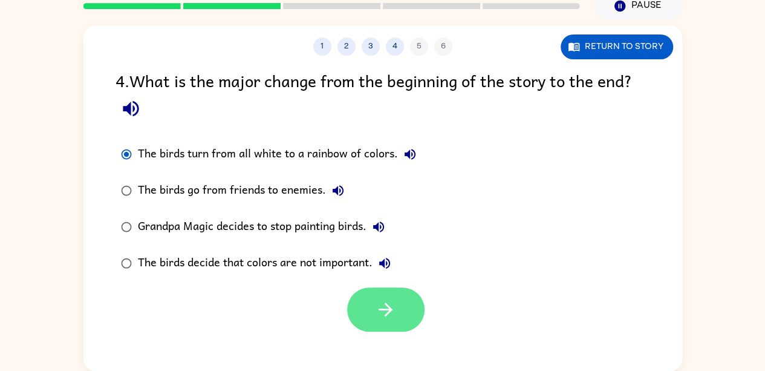
click at [410, 310] on button "button" at bounding box center [385, 309] width 77 height 44
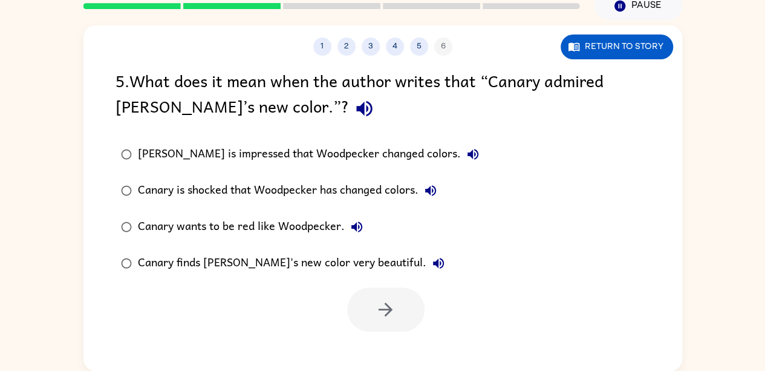
click at [334, 155] on div "Canary is impressed that Woodpecker changed colors." at bounding box center [311, 154] width 347 height 24
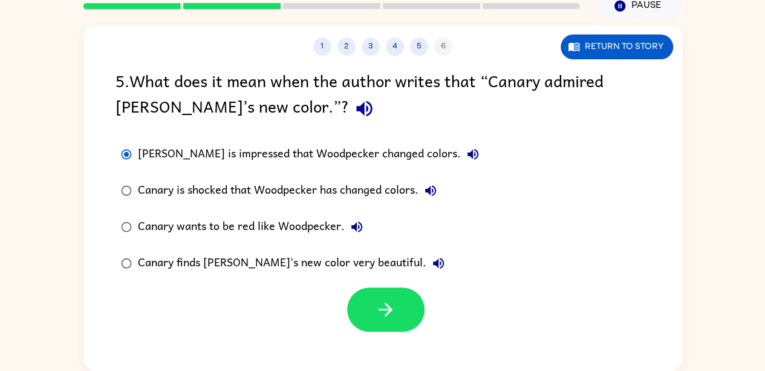
click at [377, 257] on div "Canary finds Woodpecker's new color very beautiful." at bounding box center [294, 263] width 313 height 24
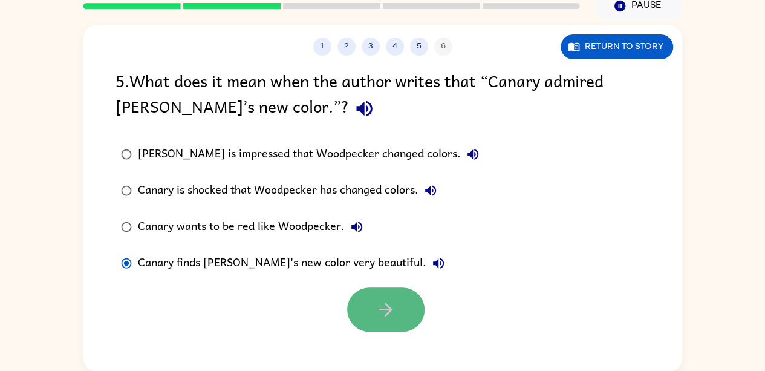
click at [368, 320] on button "button" at bounding box center [385, 309] width 77 height 44
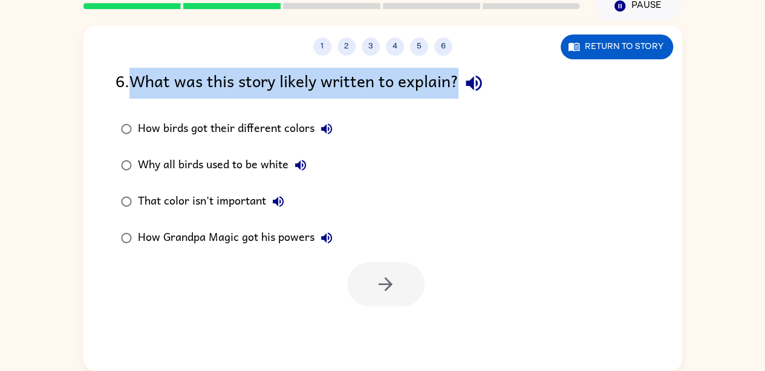
drag, startPoint x: 134, startPoint y: 79, endPoint x: 466, endPoint y: 60, distance: 333.2
click at [466, 60] on div "1 2 3 4 5 6 Return to story 6 . What was this story likely written to explain? …" at bounding box center [382, 197] width 599 height 345
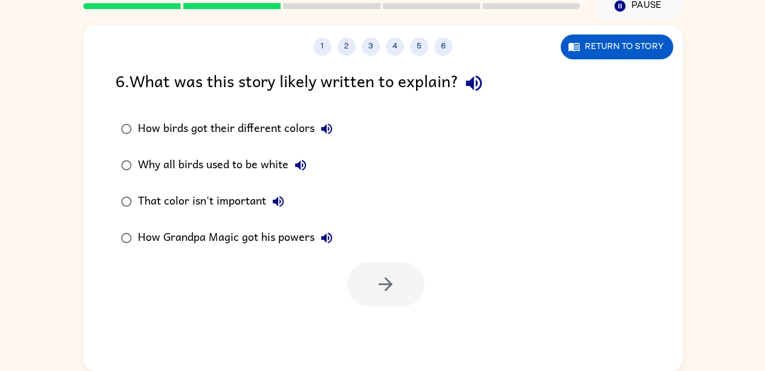
click at [415, 170] on div "How birds got their different colors Why all birds used to be white That color …" at bounding box center [399, 183] width 567 height 145
click at [293, 131] on div "How birds got their different colors" at bounding box center [238, 129] width 201 height 24
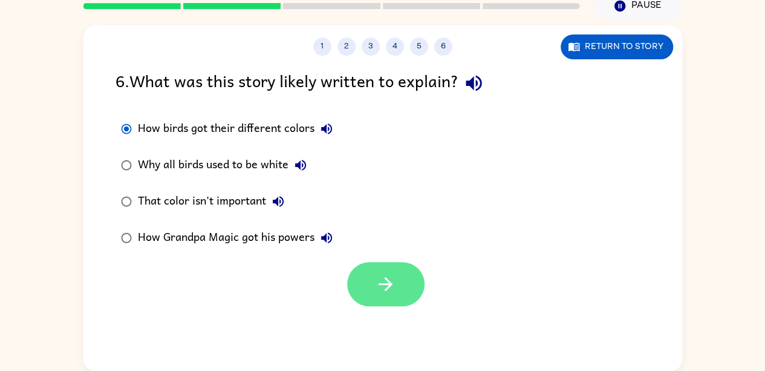
click at [371, 270] on button "button" at bounding box center [385, 284] width 77 height 44
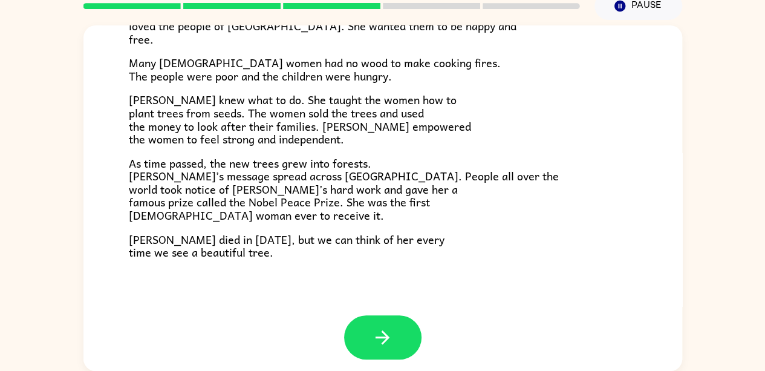
scroll to position [340, 0]
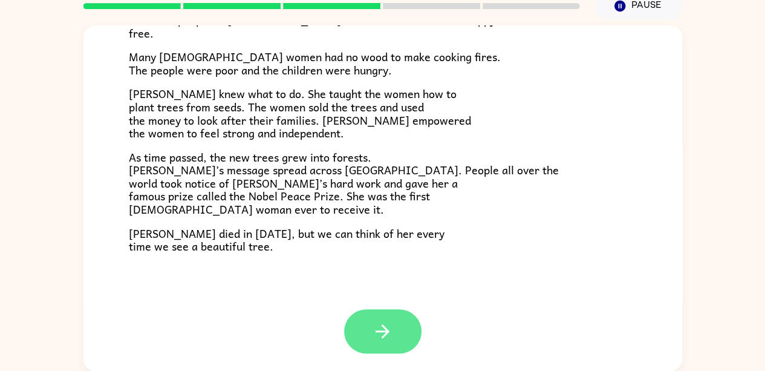
click at [372, 324] on icon "button" at bounding box center [382, 331] width 21 height 21
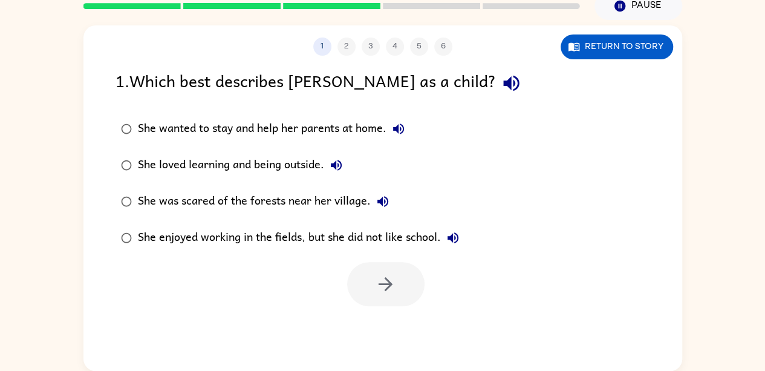
scroll to position [0, 0]
click at [258, 169] on div "She loved learning and being outside." at bounding box center [243, 165] width 210 height 24
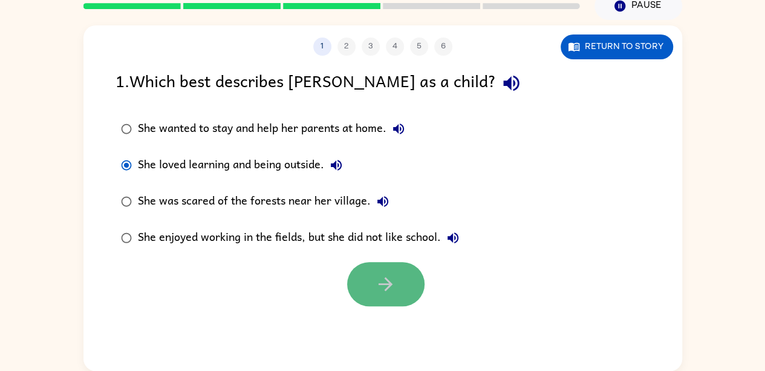
click at [385, 287] on icon "button" at bounding box center [385, 283] width 21 height 21
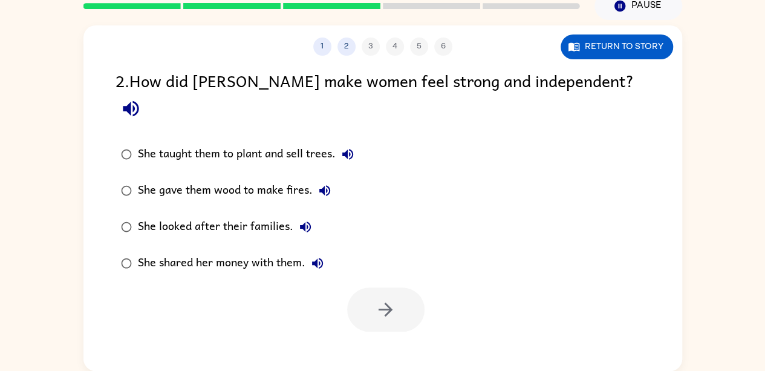
click at [306, 142] on div "She taught them to plant and sell trees." at bounding box center [249, 154] width 222 height 24
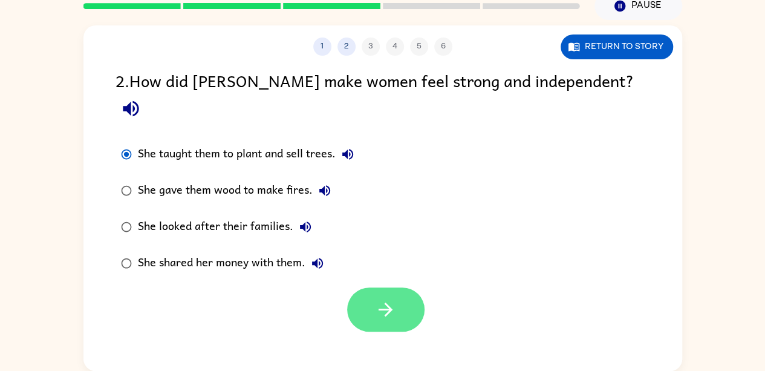
click at [387, 299] on icon "button" at bounding box center [385, 309] width 21 height 21
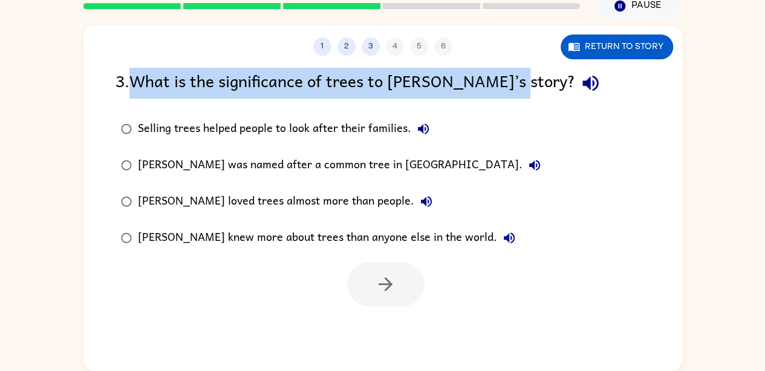
drag, startPoint x: 514, startPoint y: 80, endPoint x: 140, endPoint y: 82, distance: 373.7
click at [140, 82] on div "3 . What is the significance of trees to Wangari’s story?" at bounding box center [383, 83] width 535 height 31
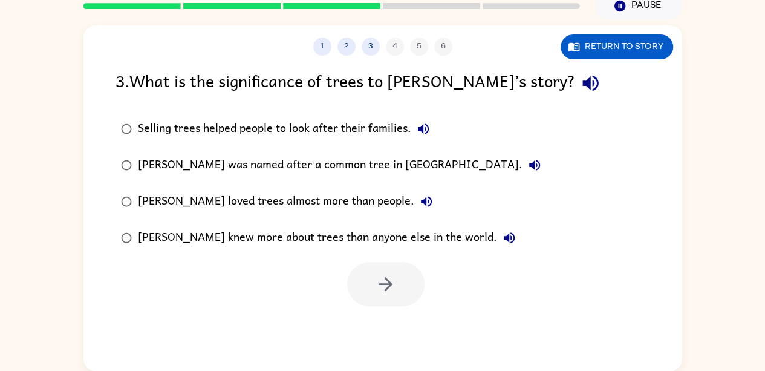
click at [289, 133] on div "Selling trees helped people to look after their families." at bounding box center [287, 129] width 298 height 24
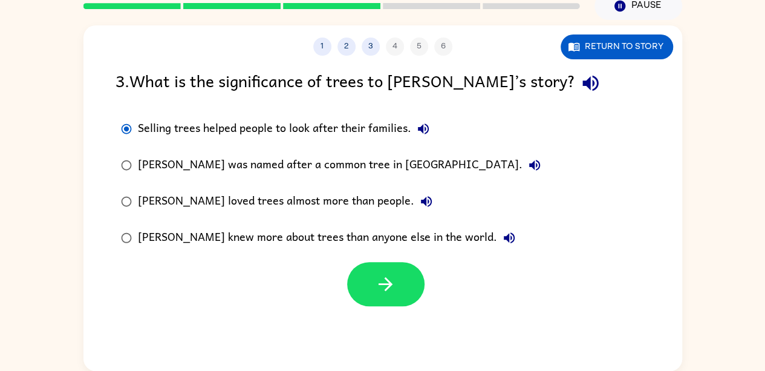
click at [405, 149] on label "Wangari was named after a common tree in Kenya." at bounding box center [331, 165] width 444 height 36
click at [335, 135] on div "Selling trees helped people to look after their families." at bounding box center [287, 129] width 298 height 24
click at [371, 288] on button "button" at bounding box center [385, 284] width 77 height 44
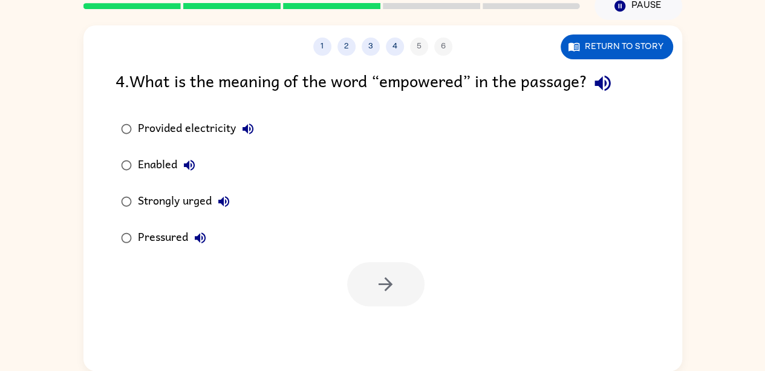
click at [195, 200] on div "Strongly urged" at bounding box center [187, 201] width 98 height 24
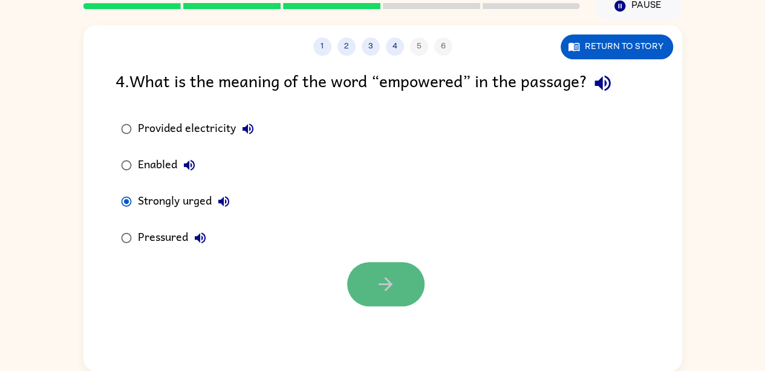
click at [371, 290] on button "button" at bounding box center [385, 284] width 77 height 44
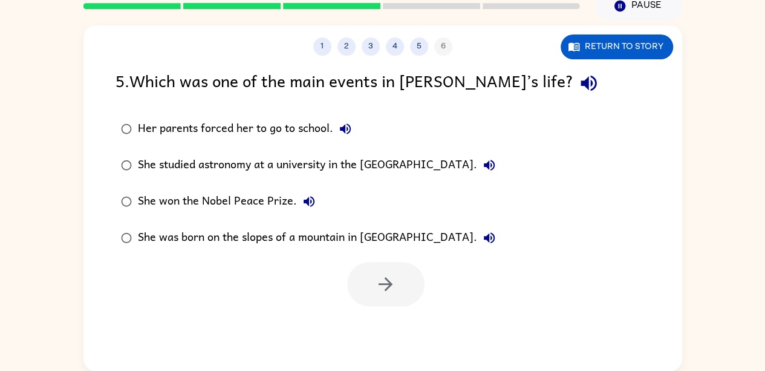
click at [275, 204] on div "She won the Nobel Peace Prize." at bounding box center [229, 201] width 183 height 24
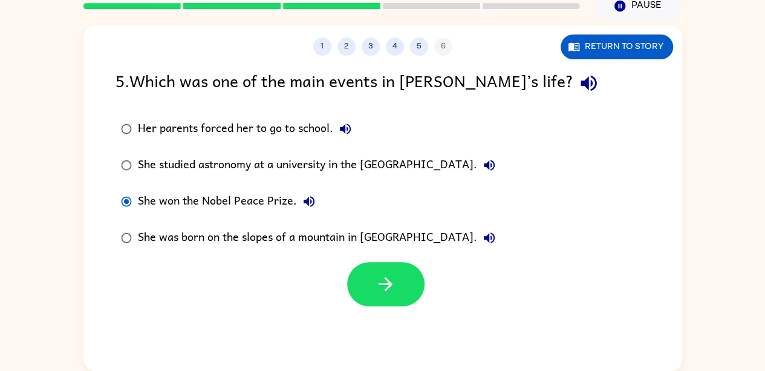
click at [325, 172] on div "She studied astronomy at a university in the United States of America." at bounding box center [319, 165] width 363 height 24
click at [290, 225] on label "She was born on the slopes of a mountain in America." at bounding box center [308, 238] width 399 height 36
click at [297, 199] on button "She won the Nobel Peace Prize." at bounding box center [309, 201] width 24 height 24
click at [205, 207] on div "She won the Nobel Peace Prize." at bounding box center [229, 201] width 183 height 24
click at [227, 167] on div "She studied astronomy at a university in the United States of America." at bounding box center [319, 165] width 363 height 24
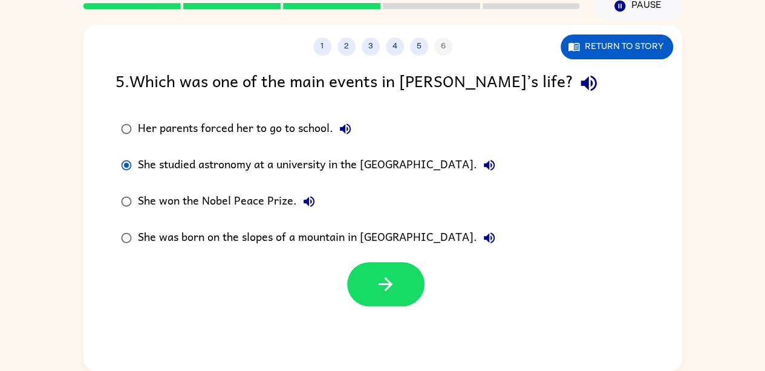
click at [231, 198] on div "She won the Nobel Peace Prize." at bounding box center [229, 201] width 183 height 24
click at [285, 158] on div "She studied astronomy at a university in the United States of America." at bounding box center [319, 165] width 363 height 24
click at [386, 304] on button "button" at bounding box center [385, 284] width 77 height 44
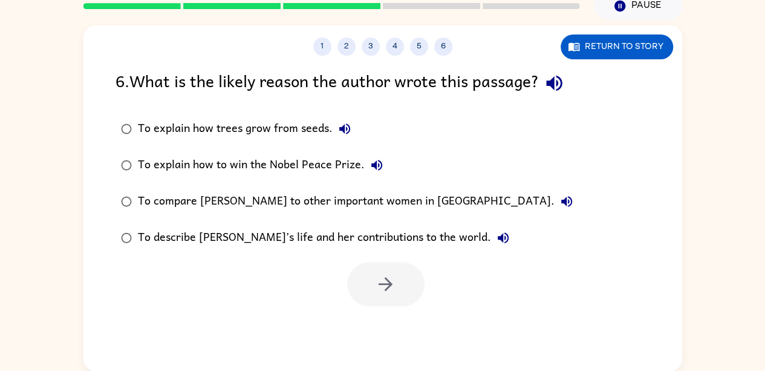
click at [329, 203] on div "To compare Wangari to other important women in Africa." at bounding box center [358, 201] width 441 height 24
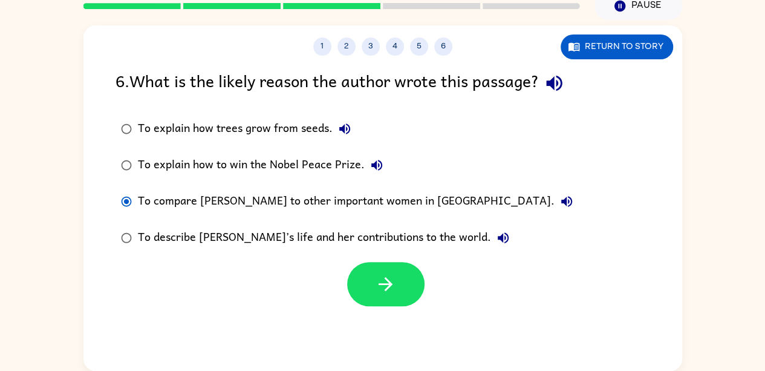
click at [316, 239] on div "To describe Wangari’s life and her contributions to the world." at bounding box center [326, 238] width 377 height 24
click at [383, 273] on icon "button" at bounding box center [385, 283] width 21 height 21
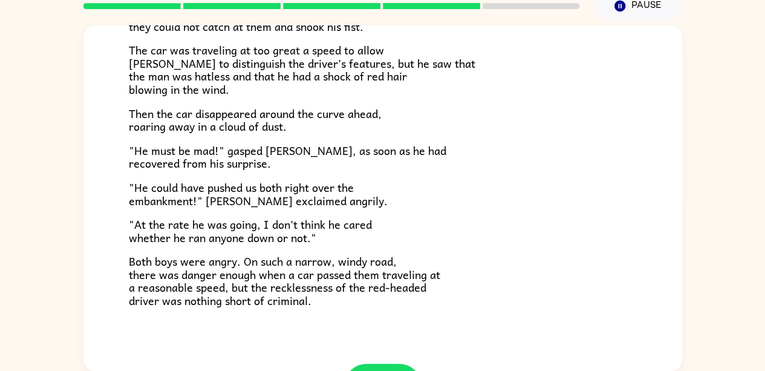
scroll to position [336, 0]
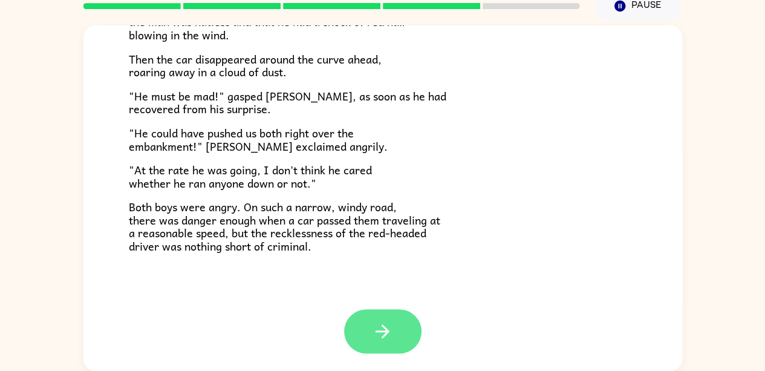
click at [378, 326] on icon "button" at bounding box center [383, 331] width 14 height 14
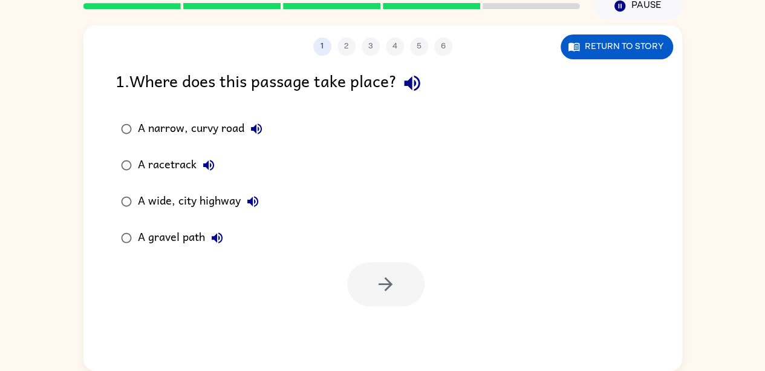
scroll to position [0, 0]
click at [227, 125] on div "A narrow, curvy road" at bounding box center [203, 129] width 131 height 24
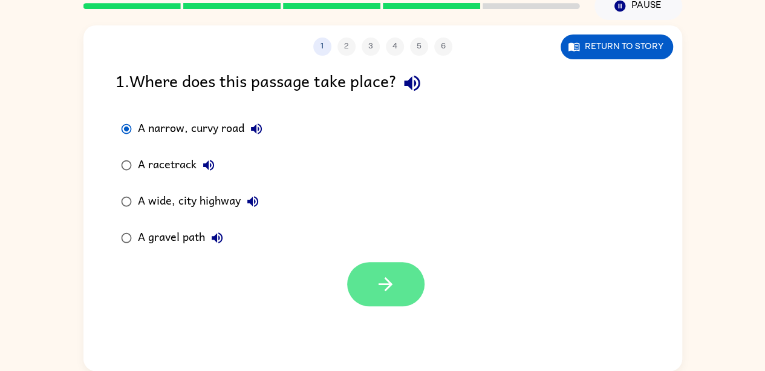
click at [382, 283] on icon "button" at bounding box center [386, 284] width 14 height 14
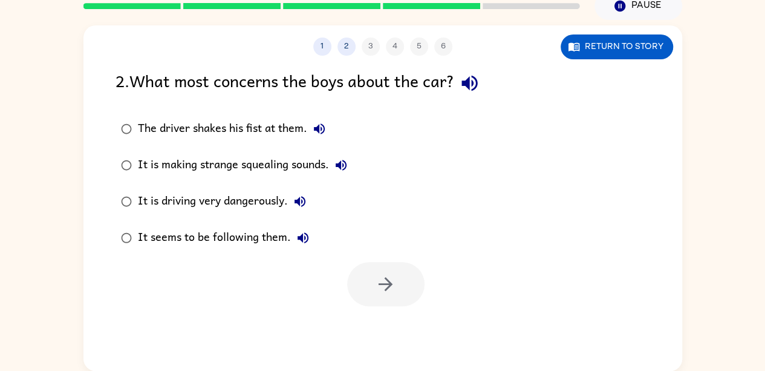
click at [263, 198] on div "It is driving very dangerously." at bounding box center [225, 201] width 174 height 24
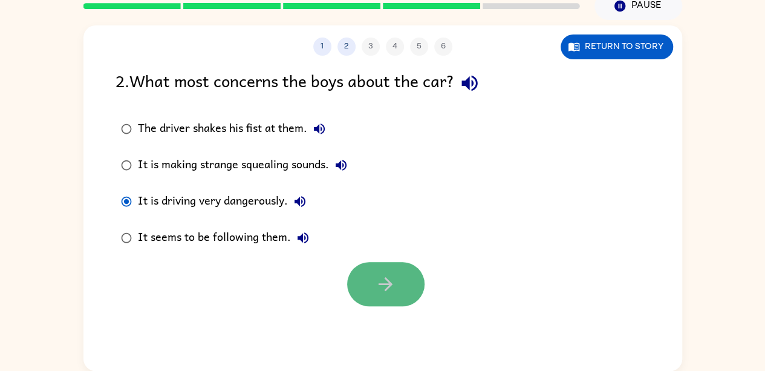
click at [372, 275] on button "button" at bounding box center [385, 284] width 77 height 44
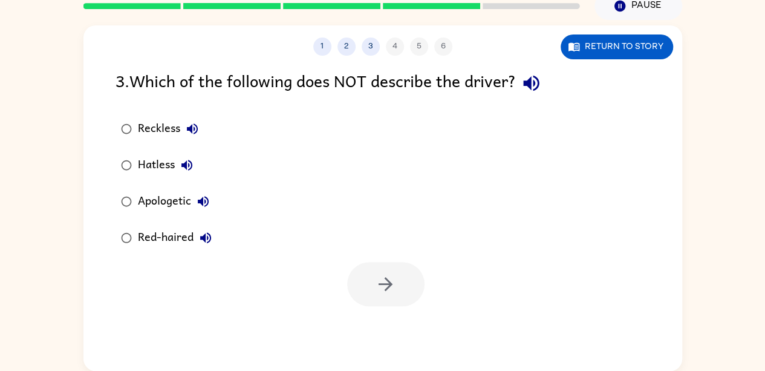
click at [138, 201] on div "Apologetic" at bounding box center [176, 201] width 77 height 24
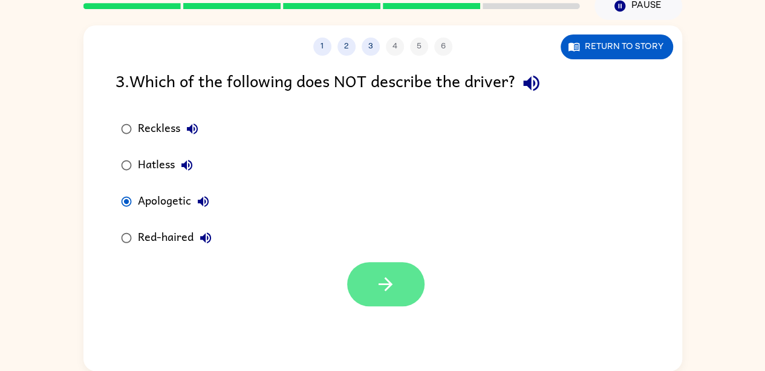
click at [397, 272] on button "button" at bounding box center [385, 284] width 77 height 44
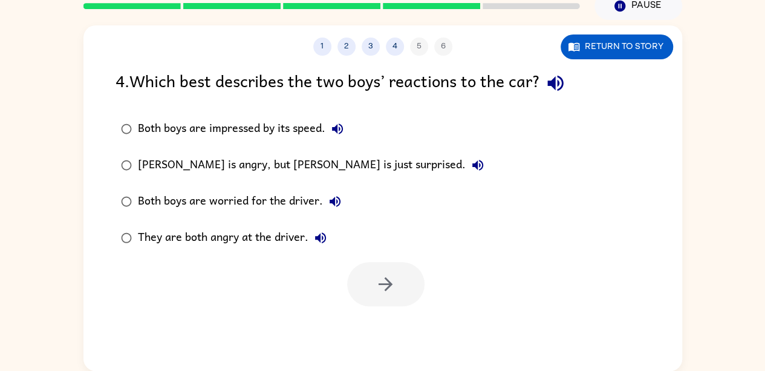
click at [270, 229] on div "They are both angry at the driver." at bounding box center [235, 238] width 195 height 24
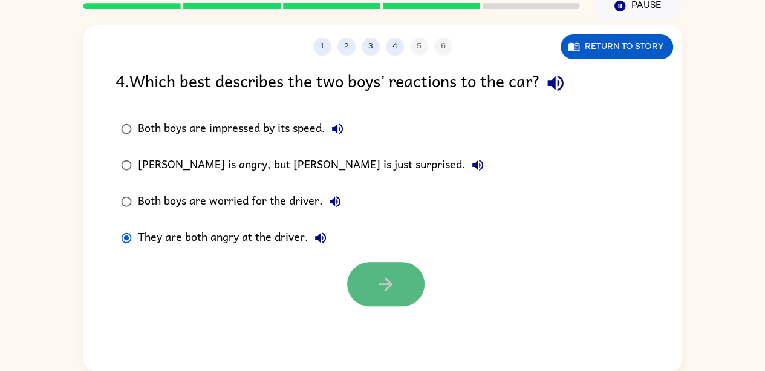
click at [404, 269] on button "button" at bounding box center [385, 284] width 77 height 44
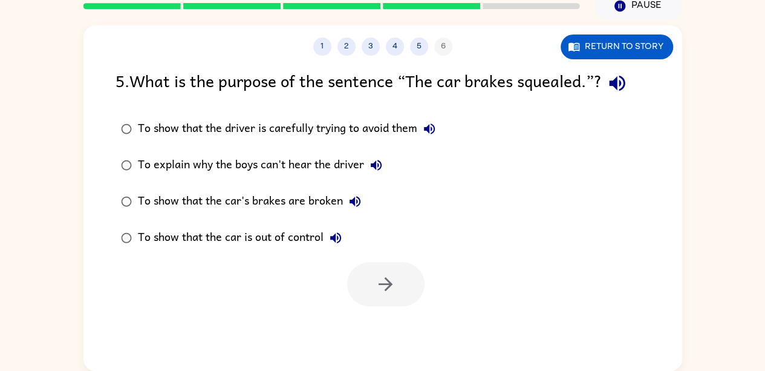
click at [308, 128] on div "To show that the driver is carefully trying to avoid them" at bounding box center [290, 129] width 304 height 24
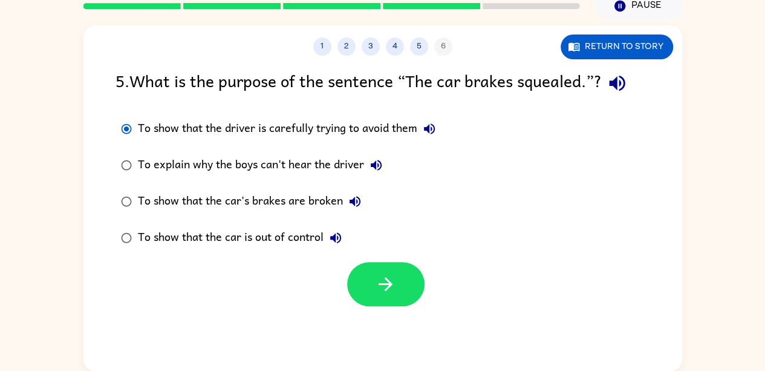
click at [304, 214] on label "To show that the car's brakes are broken" at bounding box center [278, 201] width 339 height 36
click at [383, 295] on button "button" at bounding box center [385, 284] width 77 height 44
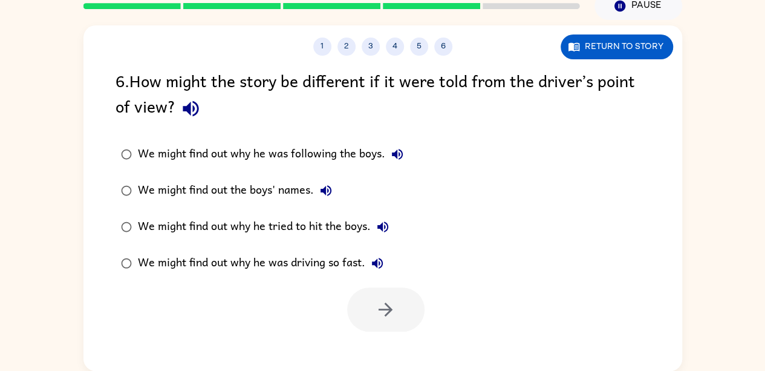
click at [284, 261] on div "We might find out why he was driving so fast." at bounding box center [264, 263] width 252 height 24
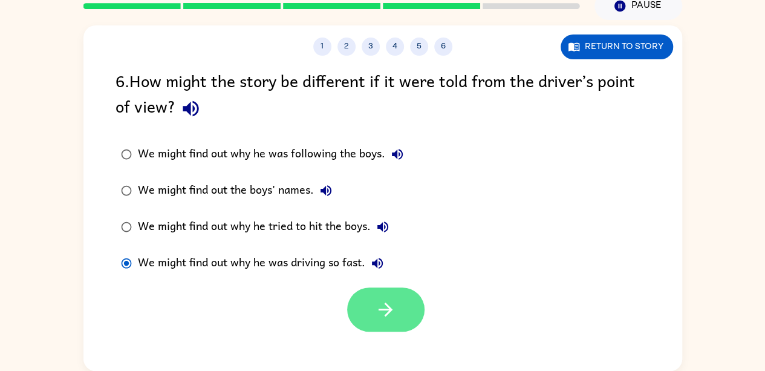
click at [373, 314] on button "button" at bounding box center [385, 309] width 77 height 44
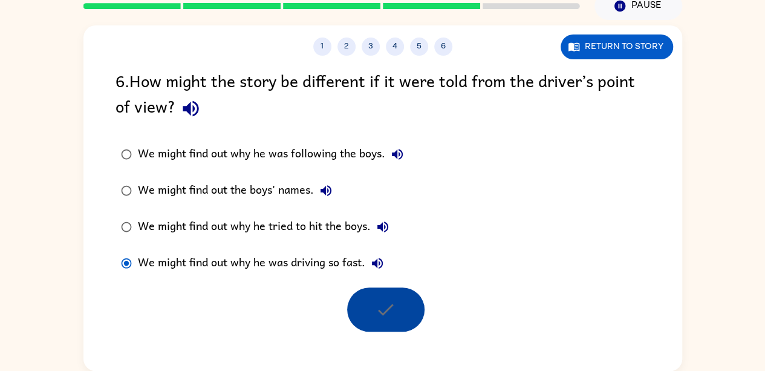
scroll to position [33, 0]
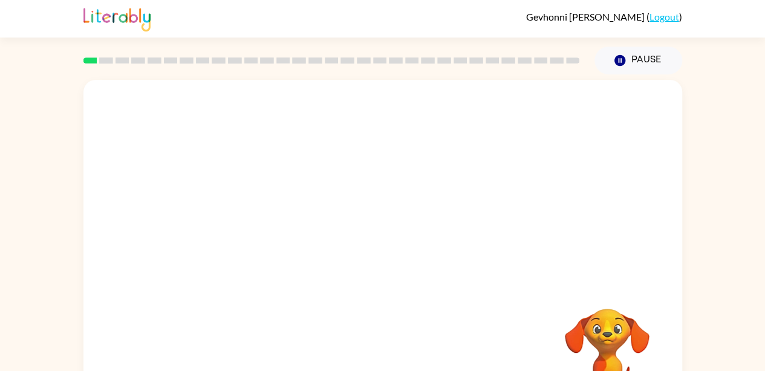
scroll to position [54, 0]
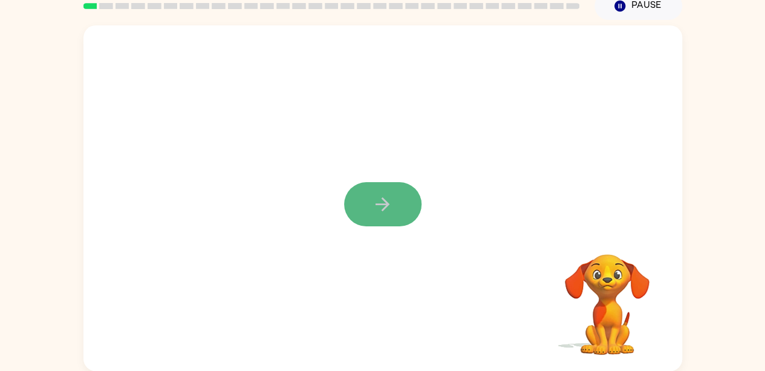
click at [383, 207] on icon "button" at bounding box center [382, 204] width 21 height 21
click at [383, 207] on div at bounding box center [382, 204] width 77 height 44
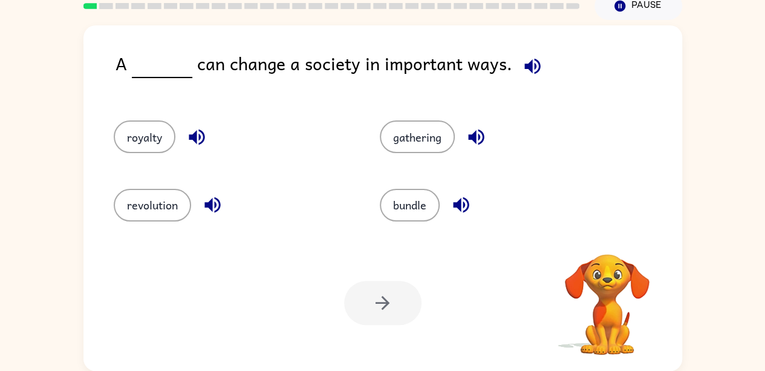
click at [383, 207] on button "bundle" at bounding box center [410, 205] width 60 height 33
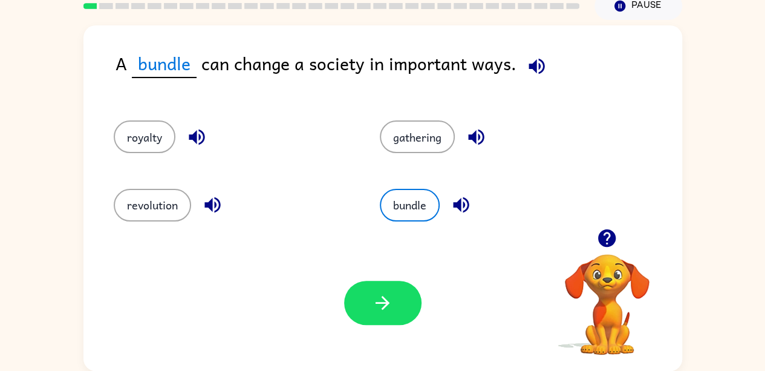
click at [377, 161] on div "gathering" at bounding box center [490, 131] width 267 height 68
click at [168, 128] on button "royalty" at bounding box center [145, 136] width 62 height 33
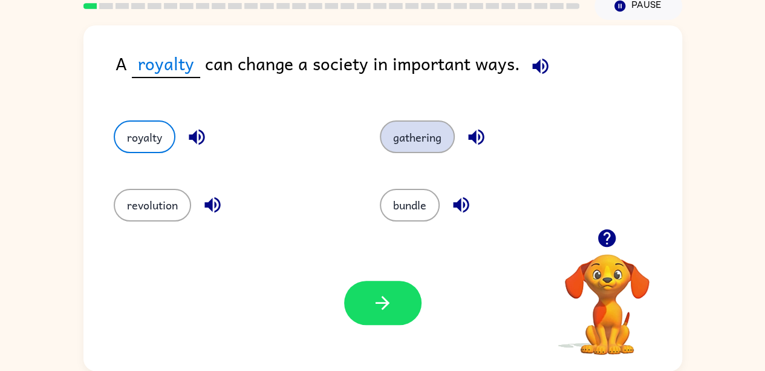
click at [414, 131] on button "gathering" at bounding box center [417, 136] width 75 height 33
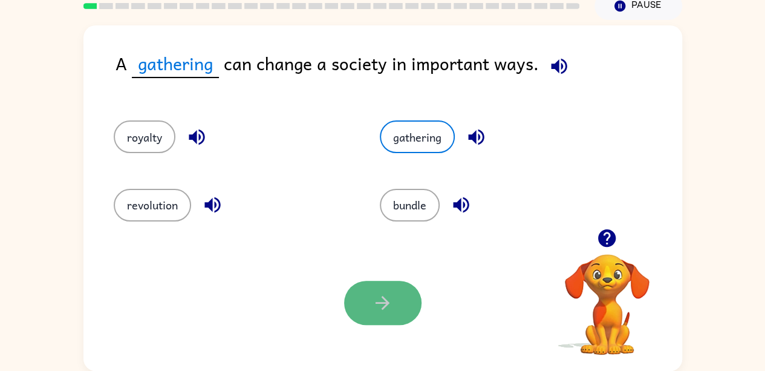
click at [413, 293] on button "button" at bounding box center [382, 303] width 77 height 44
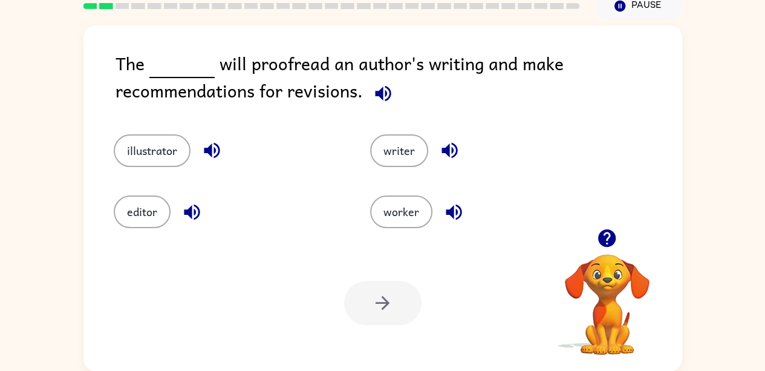
click at [408, 296] on div at bounding box center [382, 303] width 77 height 44
click at [167, 214] on button "editor" at bounding box center [142, 211] width 57 height 33
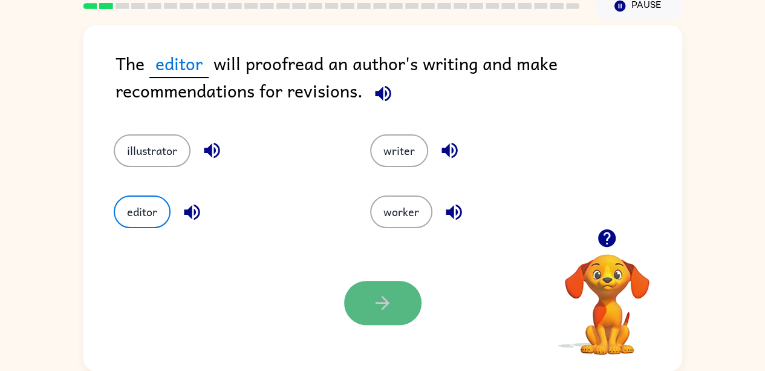
click at [409, 310] on button "button" at bounding box center [382, 303] width 77 height 44
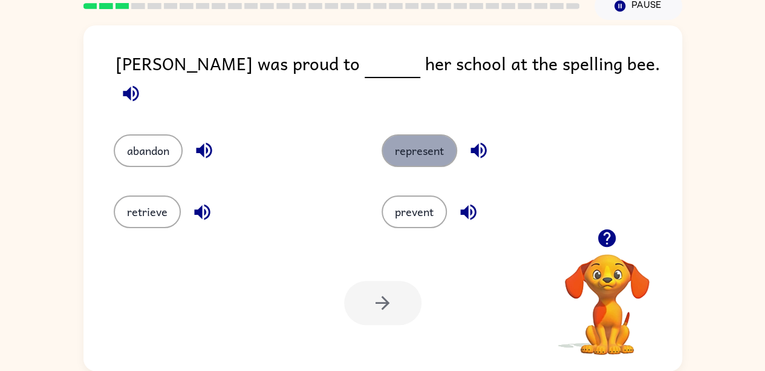
click at [428, 140] on button "represent" at bounding box center [420, 150] width 76 height 33
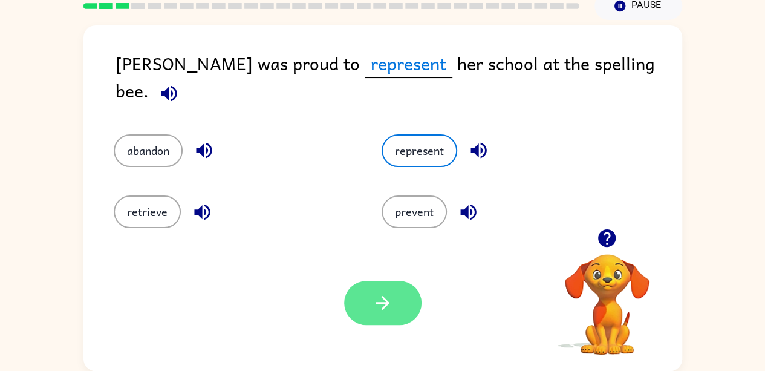
click at [409, 290] on button "button" at bounding box center [382, 303] width 77 height 44
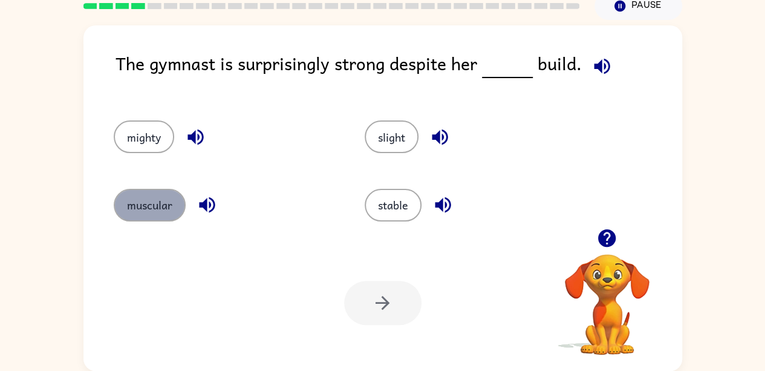
click at [158, 220] on button "muscular" at bounding box center [150, 205] width 72 height 33
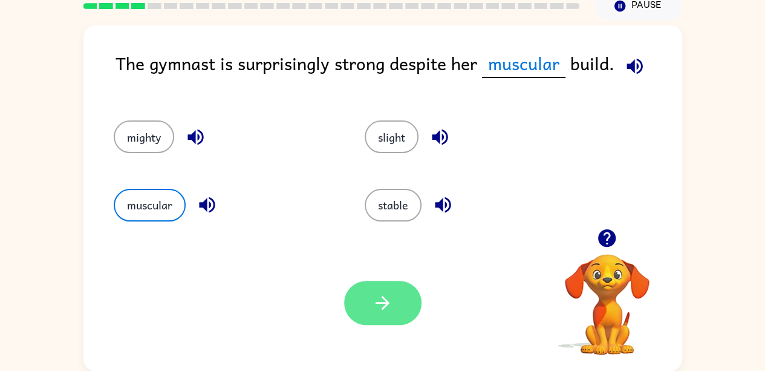
click at [365, 291] on button "button" at bounding box center [382, 303] width 77 height 44
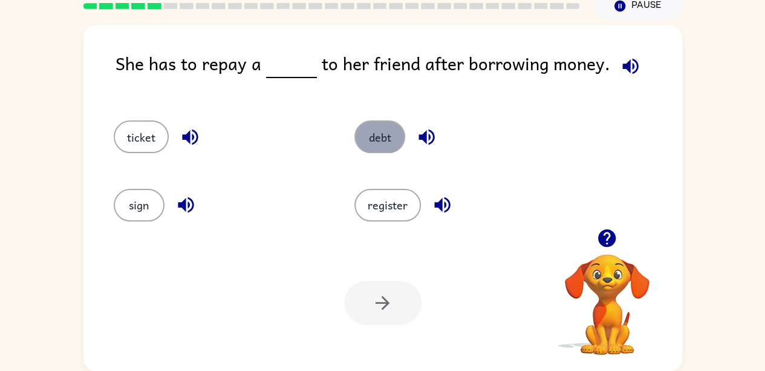
click at [389, 136] on button "debt" at bounding box center [379, 136] width 51 height 33
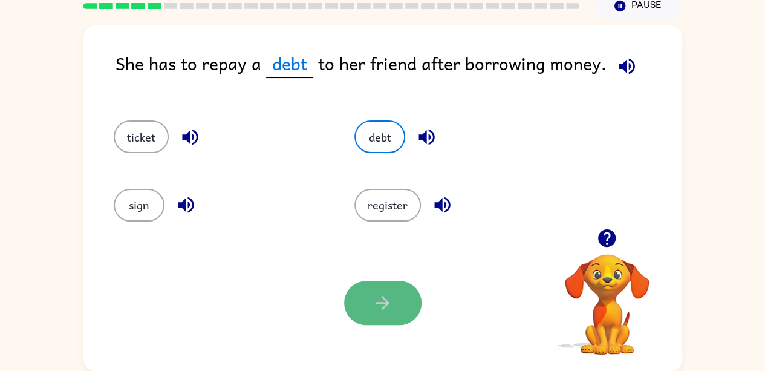
click at [373, 292] on icon "button" at bounding box center [382, 302] width 21 height 21
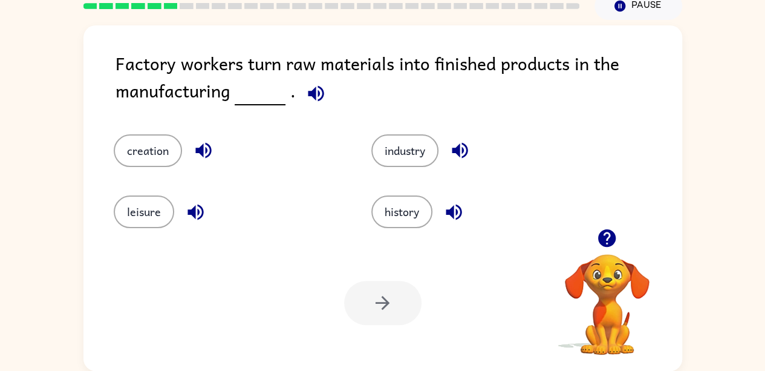
click at [394, 171] on div "industry" at bounding box center [477, 141] width 258 height 61
click at [391, 149] on button "industry" at bounding box center [404, 150] width 67 height 33
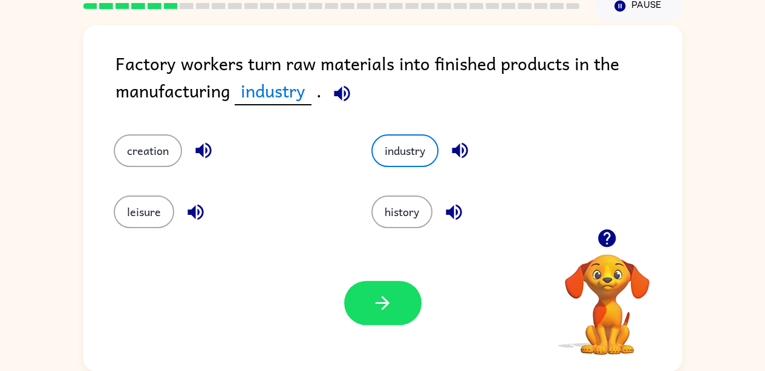
drag, startPoint x: 405, startPoint y: 311, endPoint x: 253, endPoint y: 233, distance: 170.7
click at [253, 233] on div "Factory workers turn raw materials into finished products in the manufacturing …" at bounding box center [382, 197] width 599 height 345
click at [396, 290] on button "button" at bounding box center [382, 303] width 77 height 44
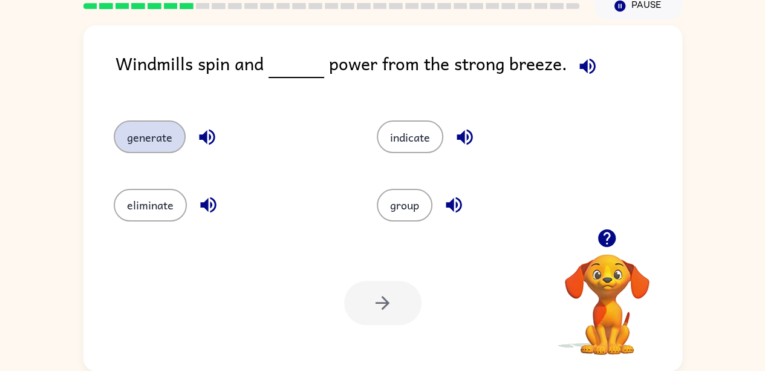
click at [139, 135] on button "generate" at bounding box center [150, 136] width 72 height 33
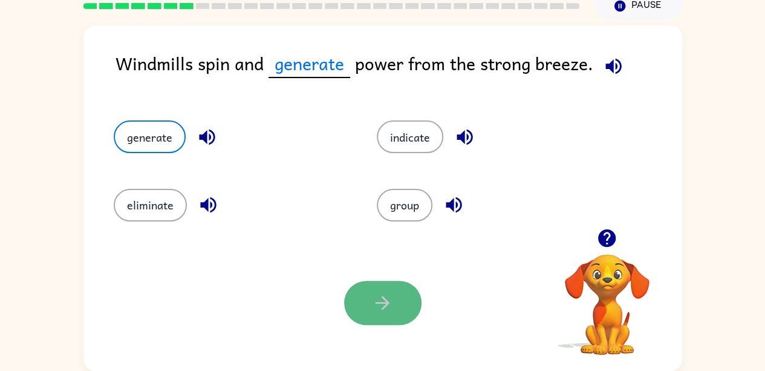
click at [400, 310] on button "button" at bounding box center [382, 303] width 77 height 44
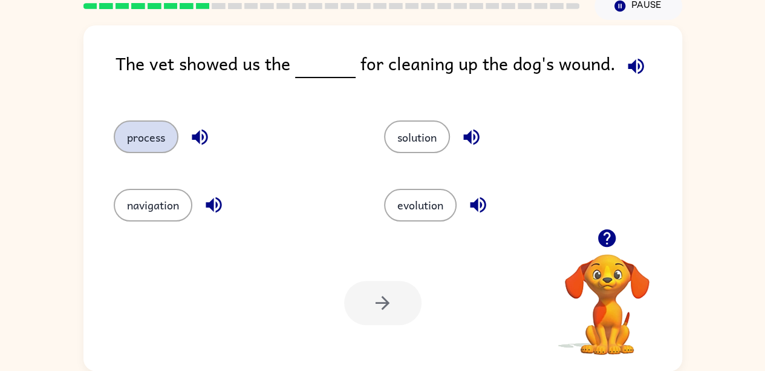
click at [152, 143] on button "process" at bounding box center [146, 136] width 65 height 33
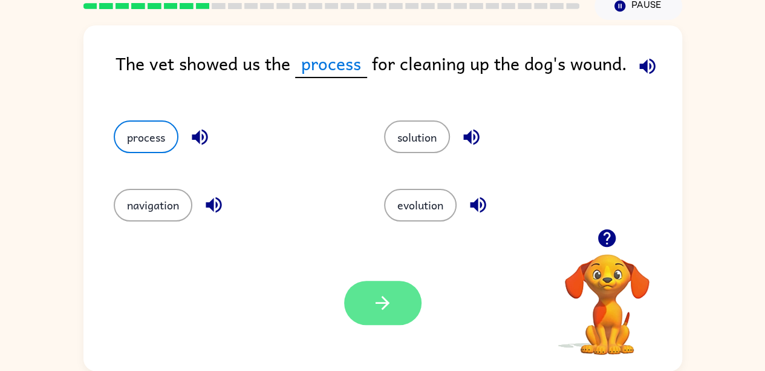
click at [383, 288] on button "button" at bounding box center [382, 303] width 77 height 44
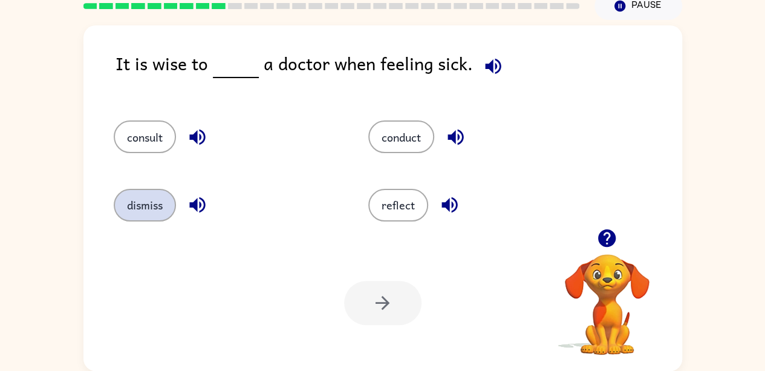
click at [140, 215] on button "dismiss" at bounding box center [145, 205] width 62 height 33
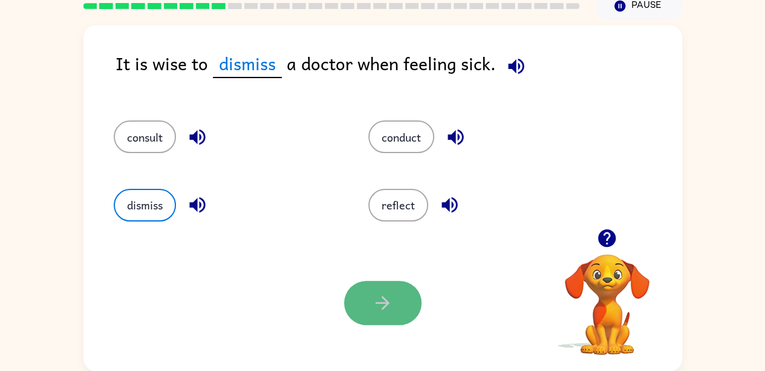
click at [408, 308] on button "button" at bounding box center [382, 303] width 77 height 44
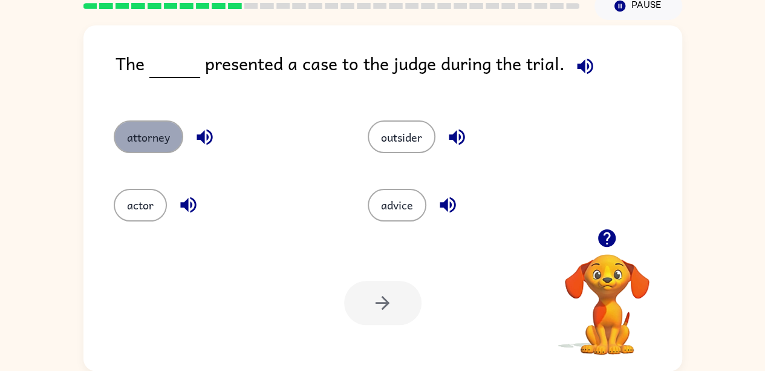
click at [145, 142] on button "attorney" at bounding box center [149, 136] width 70 height 33
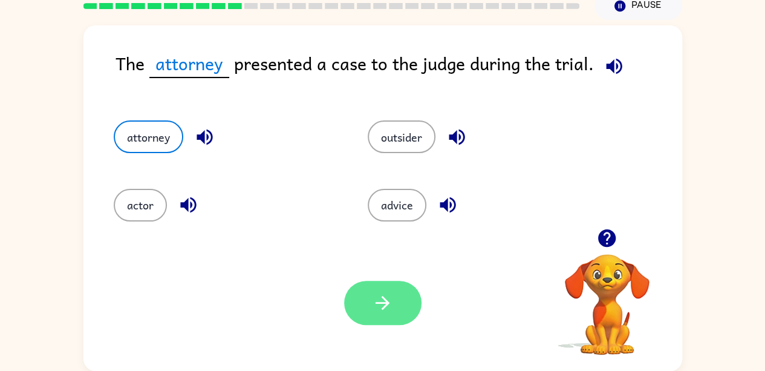
click at [377, 301] on icon "button" at bounding box center [382, 302] width 21 height 21
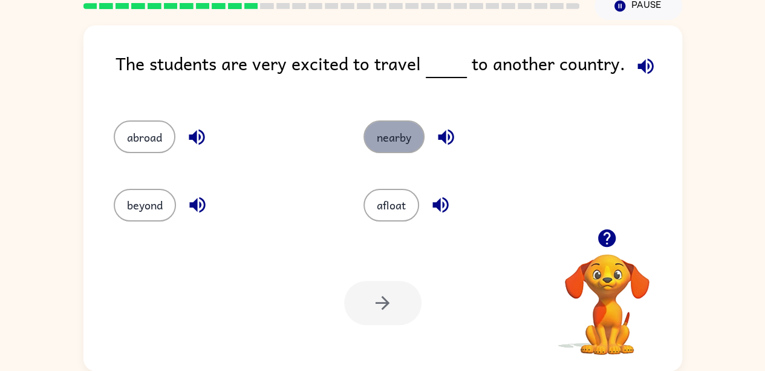
click at [394, 130] on button "nearby" at bounding box center [393, 136] width 61 height 33
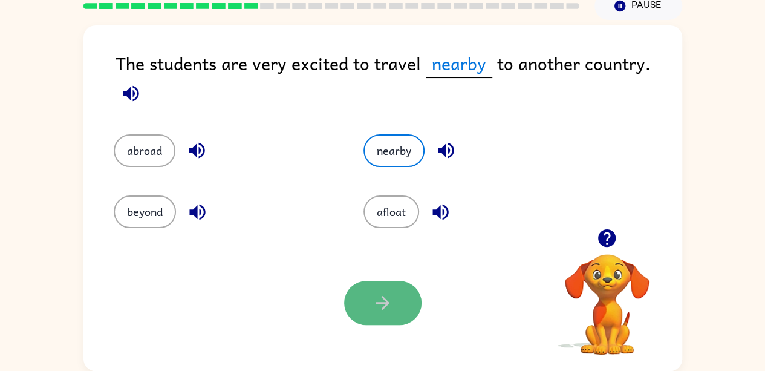
click at [401, 297] on button "button" at bounding box center [382, 303] width 77 height 44
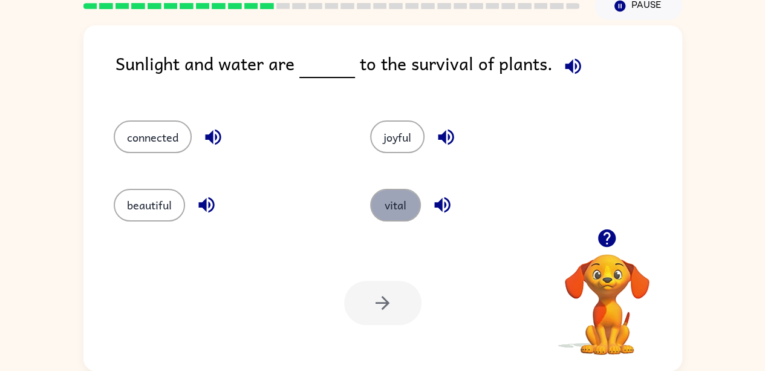
click at [405, 211] on button "vital" at bounding box center [395, 205] width 51 height 33
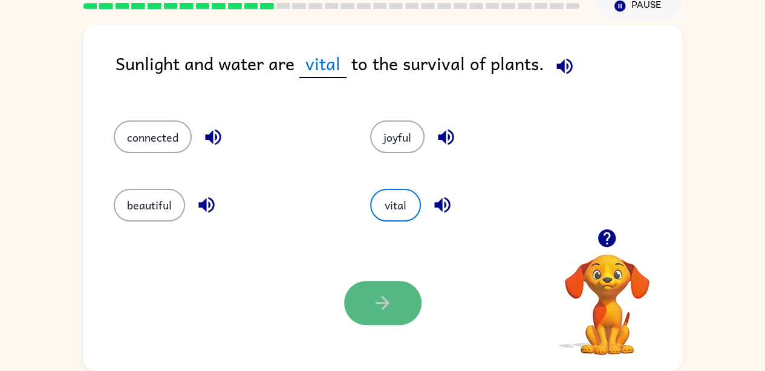
click at [394, 315] on button "button" at bounding box center [382, 303] width 77 height 44
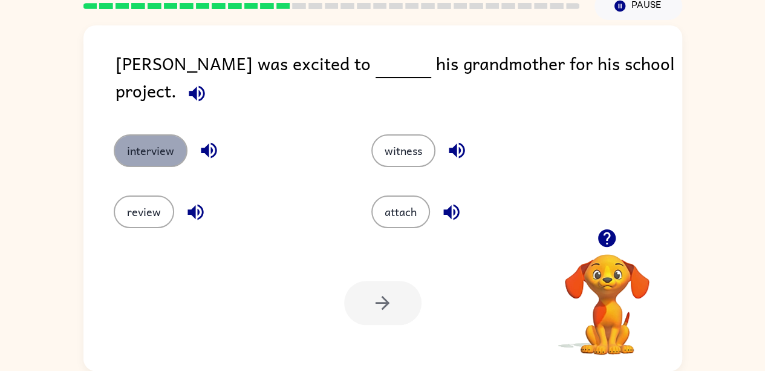
click at [170, 134] on button "interview" at bounding box center [151, 150] width 74 height 33
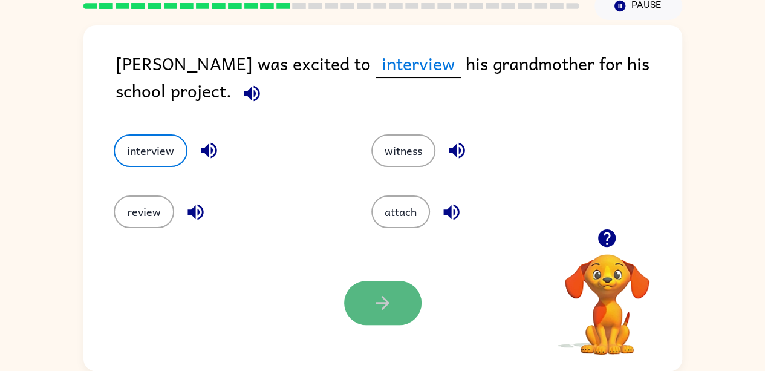
click at [389, 300] on icon "button" at bounding box center [382, 302] width 21 height 21
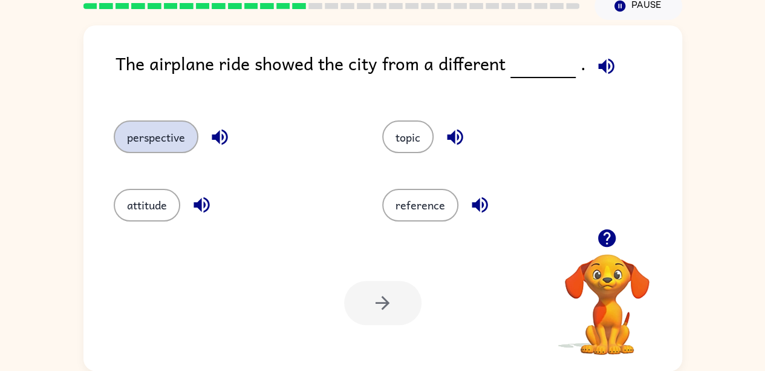
click at [168, 135] on button "perspective" at bounding box center [156, 136] width 85 height 33
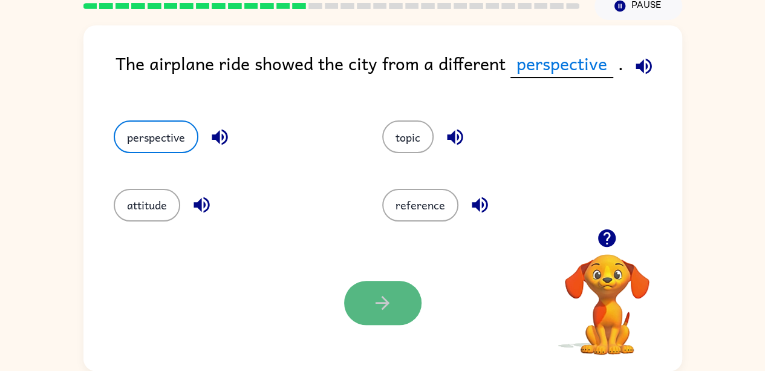
click at [389, 308] on icon "button" at bounding box center [382, 302] width 21 height 21
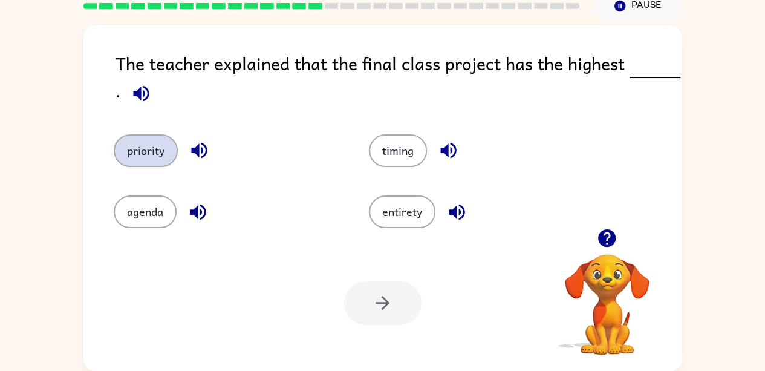
click at [149, 157] on button "priority" at bounding box center [146, 150] width 64 height 33
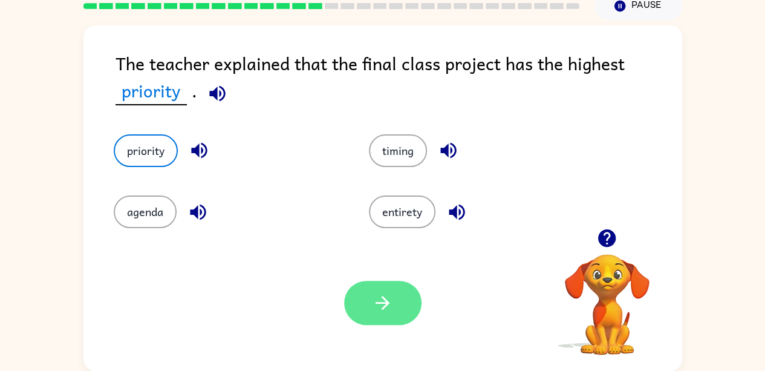
click at [374, 304] on icon "button" at bounding box center [382, 302] width 21 height 21
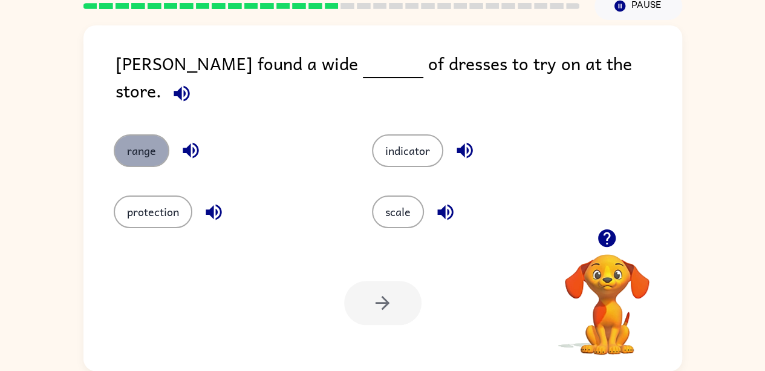
click at [133, 142] on button "range" at bounding box center [142, 150] width 56 height 33
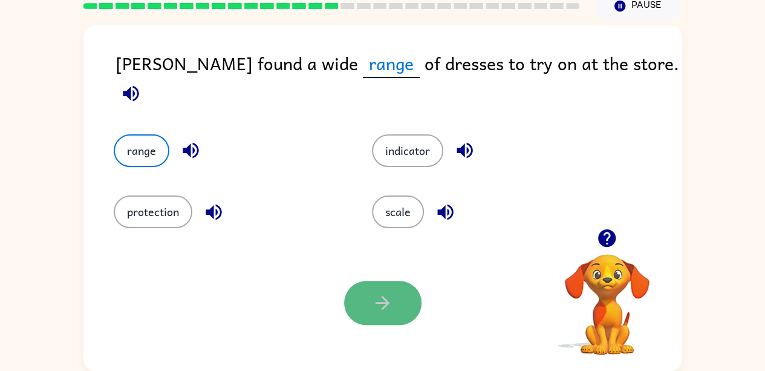
click at [401, 303] on button "button" at bounding box center [382, 303] width 77 height 44
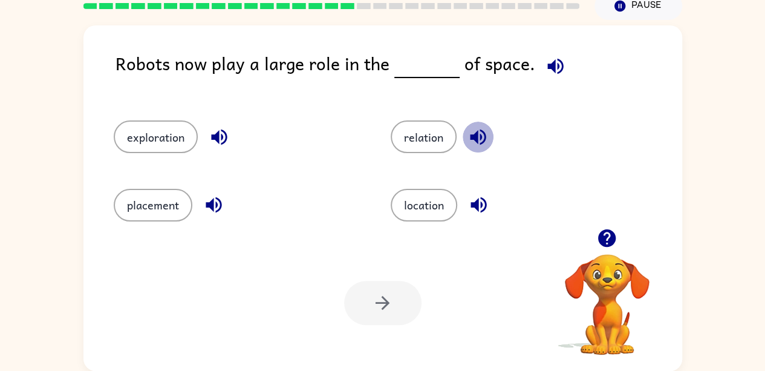
click at [482, 133] on icon "button" at bounding box center [477, 136] width 21 height 21
click at [174, 153] on div "exploration" at bounding box center [229, 131] width 277 height 68
click at [189, 136] on button "exploration" at bounding box center [156, 136] width 84 height 33
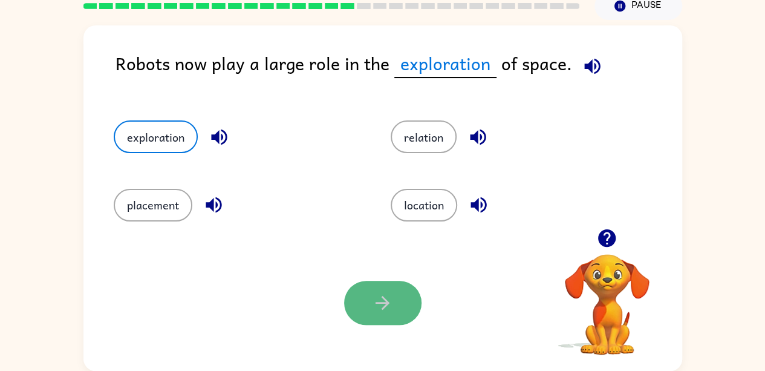
click at [357, 296] on button "button" at bounding box center [382, 303] width 77 height 44
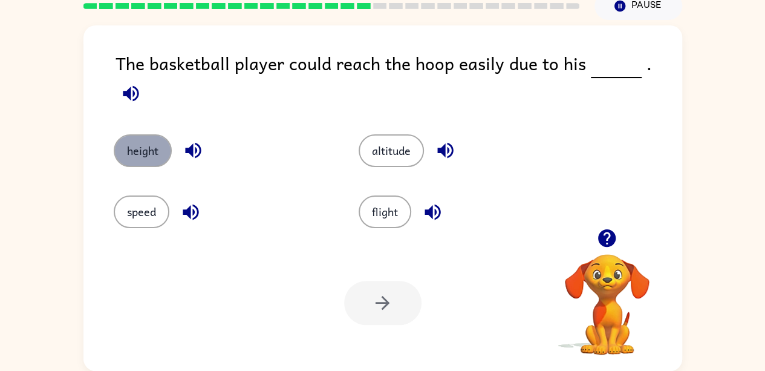
click at [149, 134] on button "height" at bounding box center [143, 150] width 58 height 33
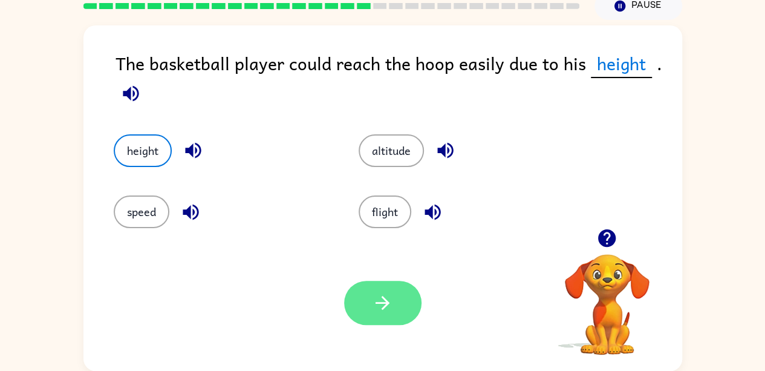
click at [375, 310] on icon "button" at bounding box center [382, 302] width 21 height 21
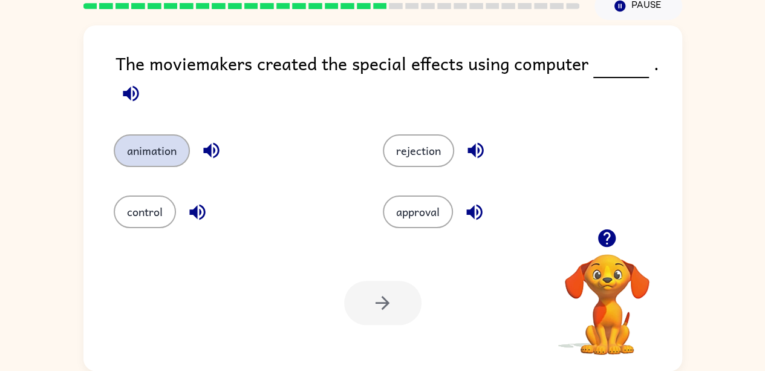
click at [151, 158] on button "animation" at bounding box center [152, 150] width 76 height 33
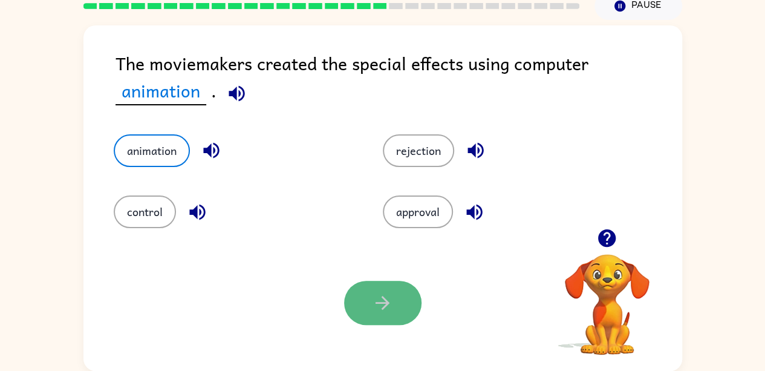
click at [400, 307] on button "button" at bounding box center [382, 303] width 77 height 44
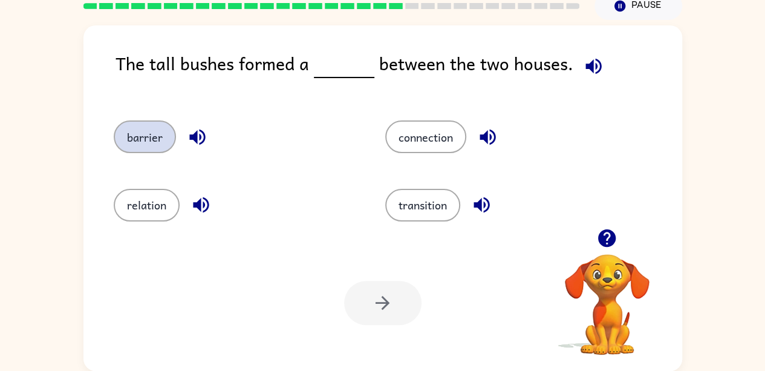
click at [145, 152] on button "barrier" at bounding box center [145, 136] width 62 height 33
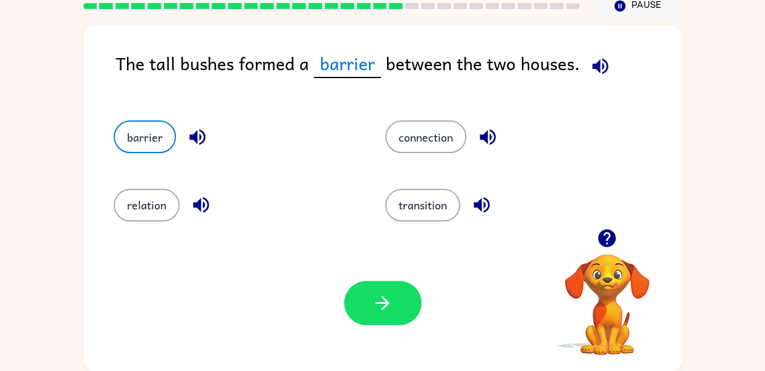
click at [368, 325] on div "Your browser must support playing .mp4 files to use Literably. Please try using…" at bounding box center [382, 303] width 599 height 136
click at [372, 300] on icon "button" at bounding box center [382, 302] width 21 height 21
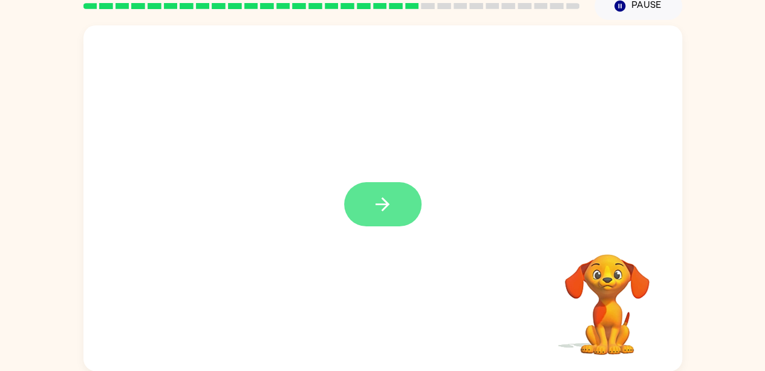
click at [392, 197] on icon "button" at bounding box center [382, 204] width 21 height 21
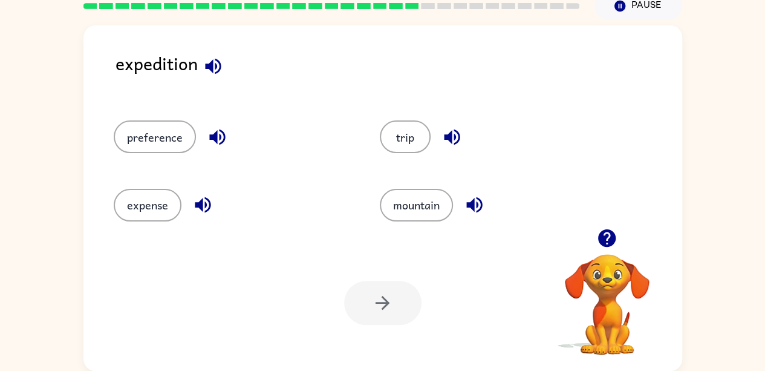
click at [213, 58] on icon "button" at bounding box center [213, 66] width 21 height 21
click at [120, 145] on button "preference" at bounding box center [155, 136] width 82 height 33
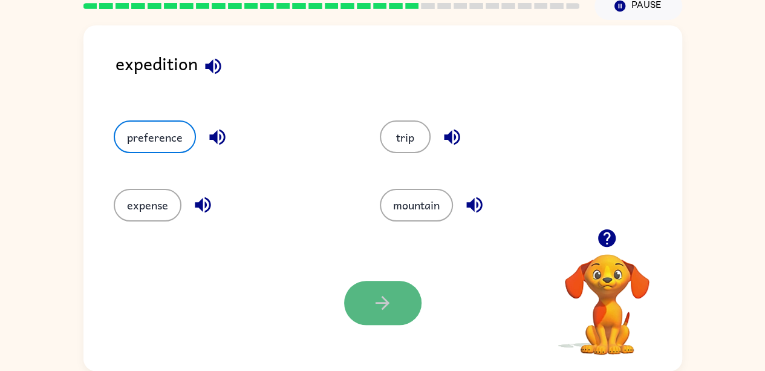
click at [376, 324] on button "button" at bounding box center [382, 303] width 77 height 44
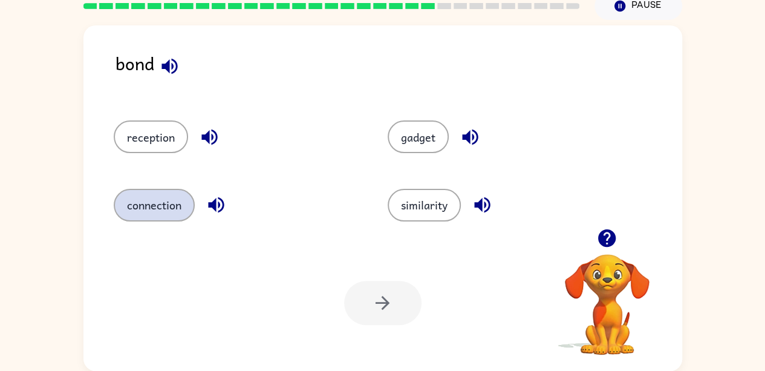
click at [146, 215] on button "connection" at bounding box center [154, 205] width 81 height 33
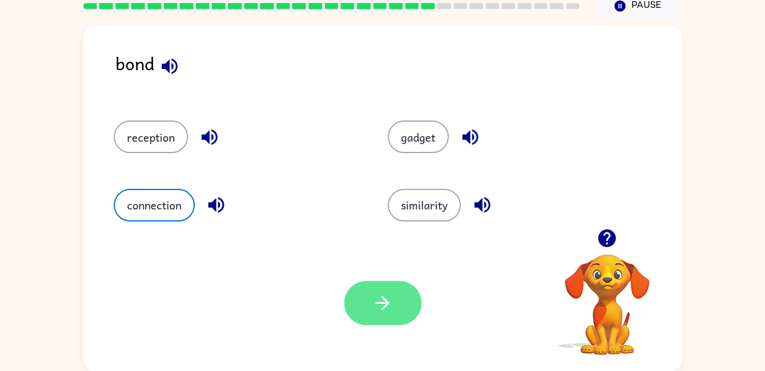
click at [413, 309] on button "button" at bounding box center [382, 303] width 77 height 44
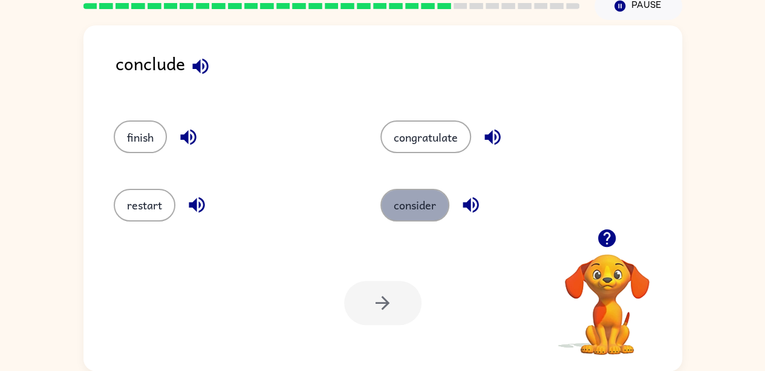
click at [404, 201] on button "consider" at bounding box center [414, 205] width 69 height 33
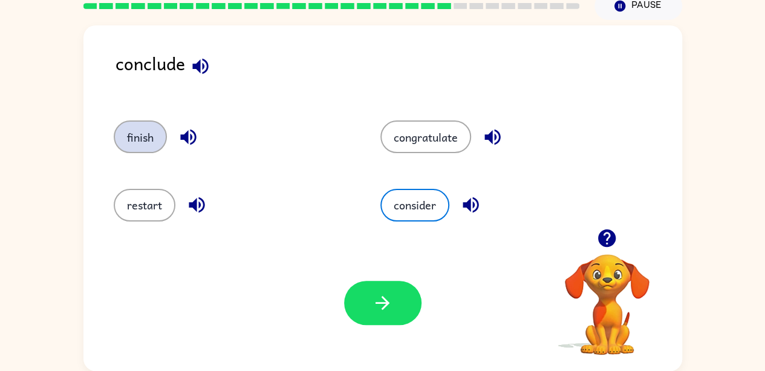
click at [128, 146] on button "finish" at bounding box center [140, 136] width 53 height 33
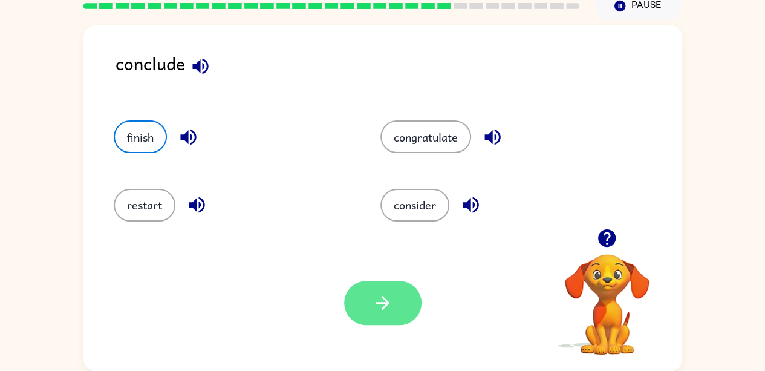
click at [391, 308] on icon "button" at bounding box center [382, 302] width 21 height 21
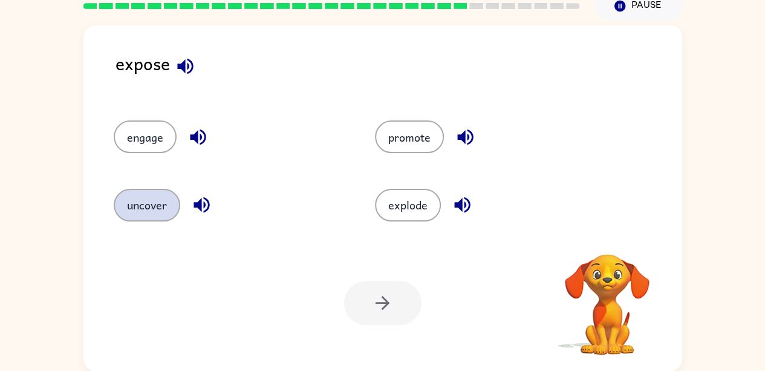
click at [175, 200] on button "uncover" at bounding box center [147, 205] width 67 height 33
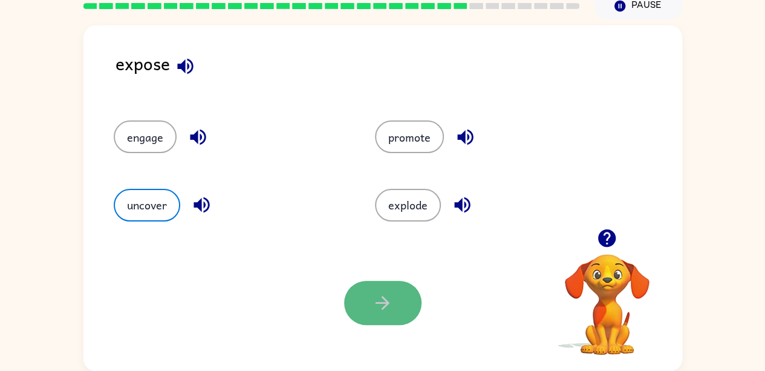
click at [419, 309] on button "button" at bounding box center [382, 303] width 77 height 44
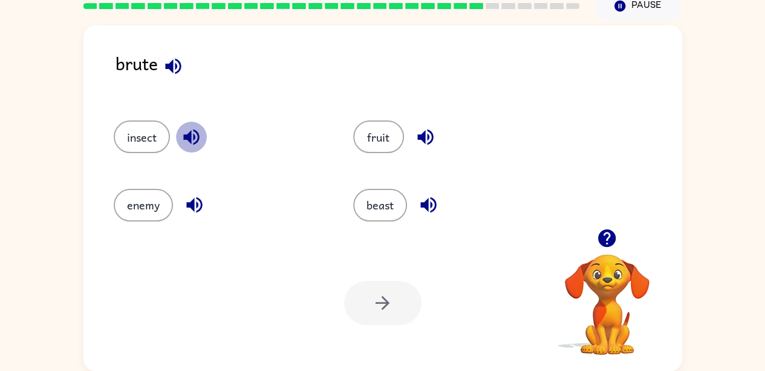
click at [201, 132] on icon "button" at bounding box center [191, 136] width 21 height 21
click at [196, 201] on icon "button" at bounding box center [194, 204] width 21 height 21
click at [431, 207] on icon "button" at bounding box center [428, 205] width 16 height 16
click at [120, 204] on button "enemy" at bounding box center [143, 205] width 59 height 33
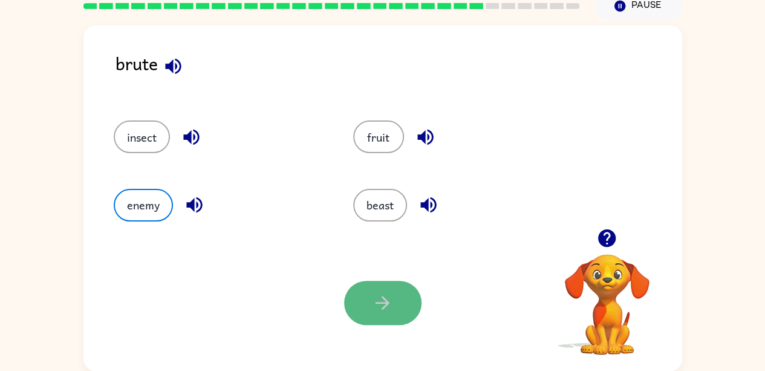
click at [376, 294] on icon "button" at bounding box center [382, 302] width 21 height 21
click at [376, 294] on div at bounding box center [382, 303] width 77 height 44
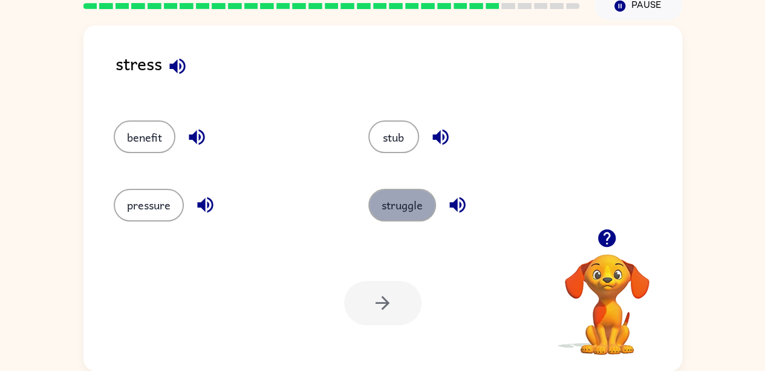
click at [415, 205] on button "struggle" at bounding box center [402, 205] width 68 height 33
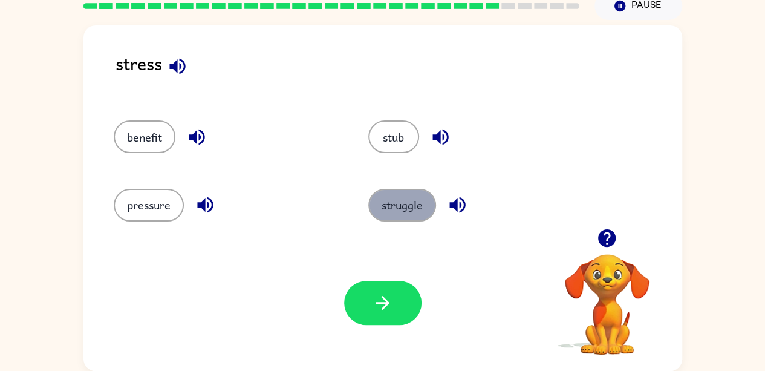
click at [415, 205] on button "struggle" at bounding box center [402, 205] width 68 height 33
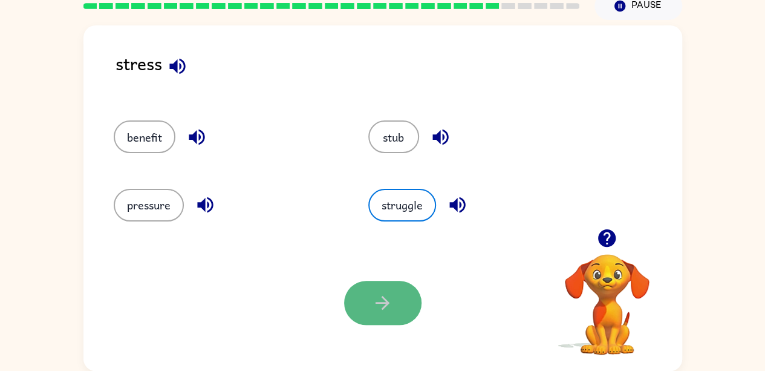
click at [409, 317] on button "button" at bounding box center [382, 303] width 77 height 44
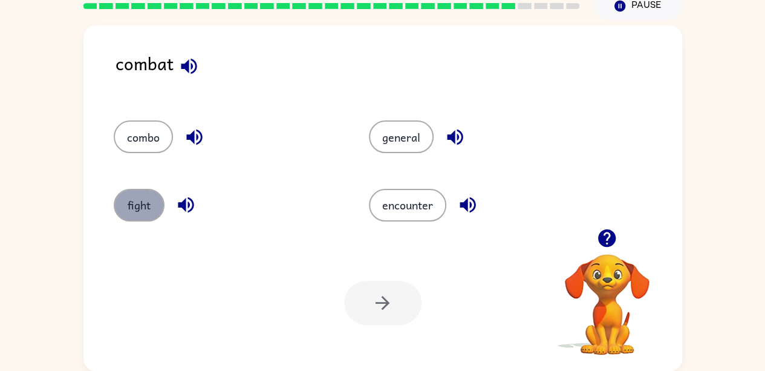
click at [140, 205] on button "fight" at bounding box center [139, 205] width 51 height 33
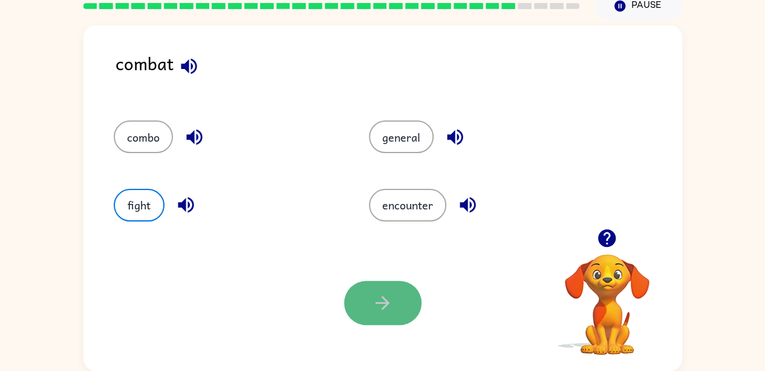
click at [362, 288] on button "button" at bounding box center [382, 303] width 77 height 44
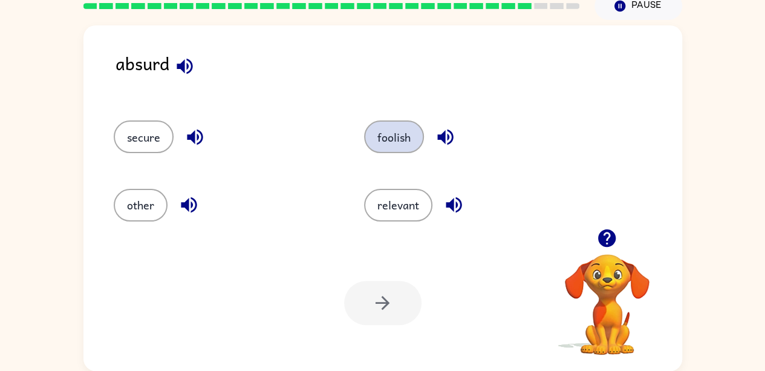
click at [375, 134] on button "foolish" at bounding box center [394, 136] width 60 height 33
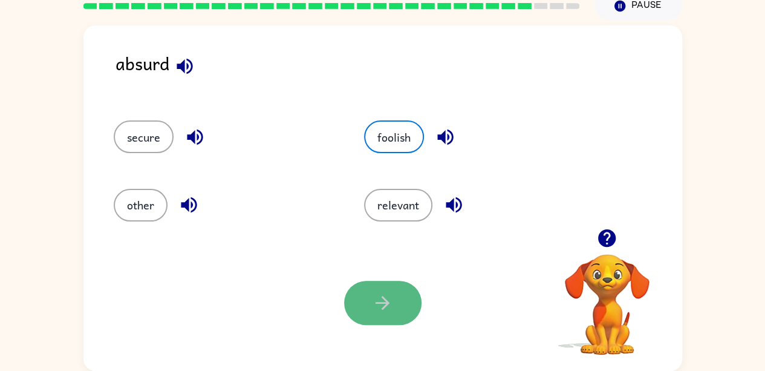
click at [386, 293] on icon "button" at bounding box center [382, 302] width 21 height 21
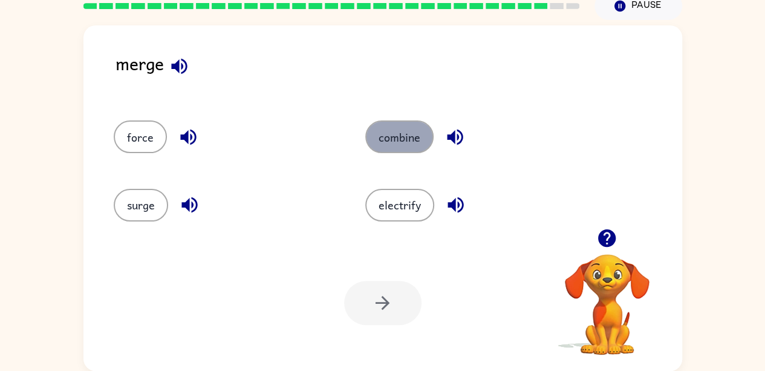
click at [391, 135] on button "combine" at bounding box center [399, 136] width 68 height 33
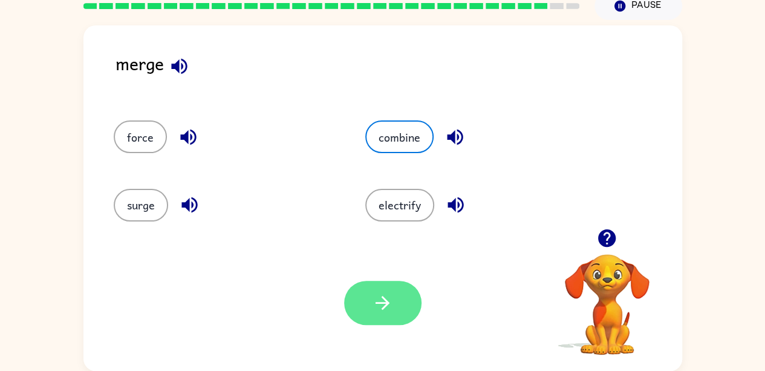
click at [378, 322] on button "button" at bounding box center [382, 303] width 77 height 44
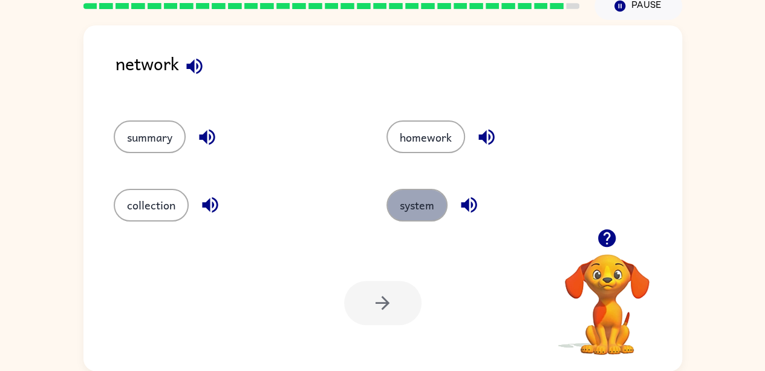
click at [418, 213] on button "system" at bounding box center [416, 205] width 61 height 33
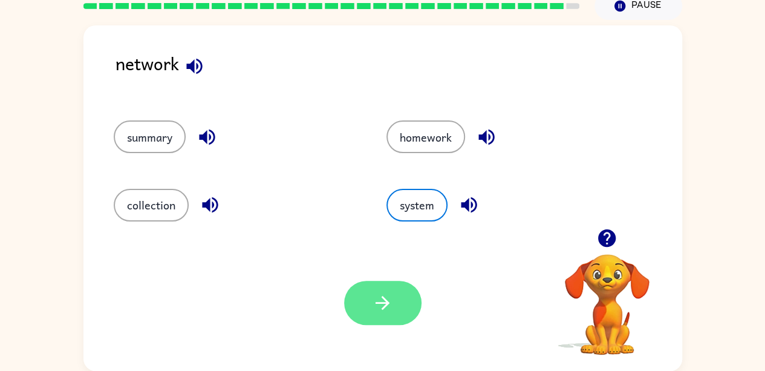
click at [400, 307] on button "button" at bounding box center [382, 303] width 77 height 44
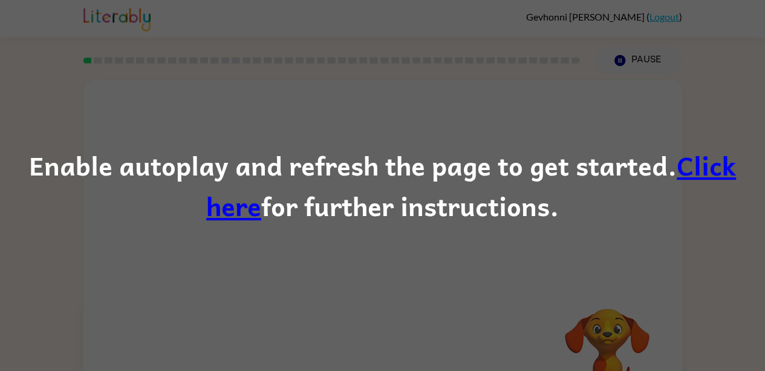
click at [700, 161] on link "Click here" at bounding box center [471, 186] width 530 height 82
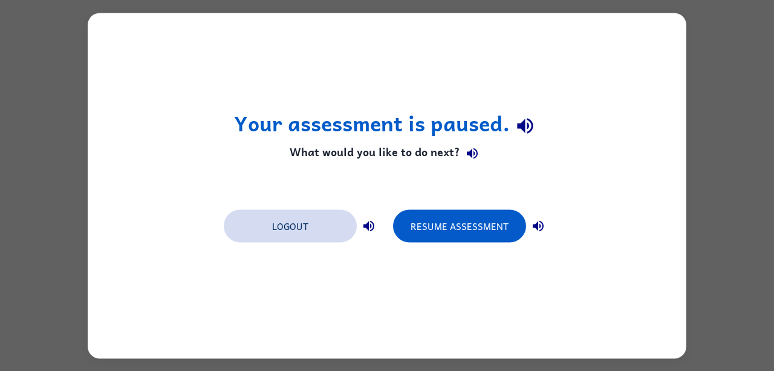
click at [317, 236] on button "Logout" at bounding box center [290, 225] width 133 height 33
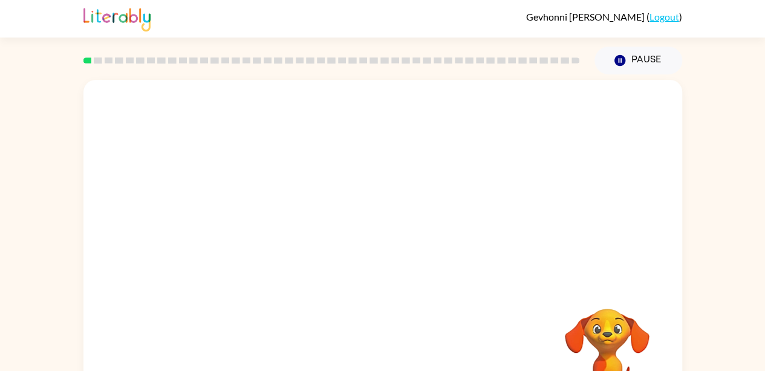
click at [653, 16] on link "Logout" at bounding box center [664, 16] width 30 height 11
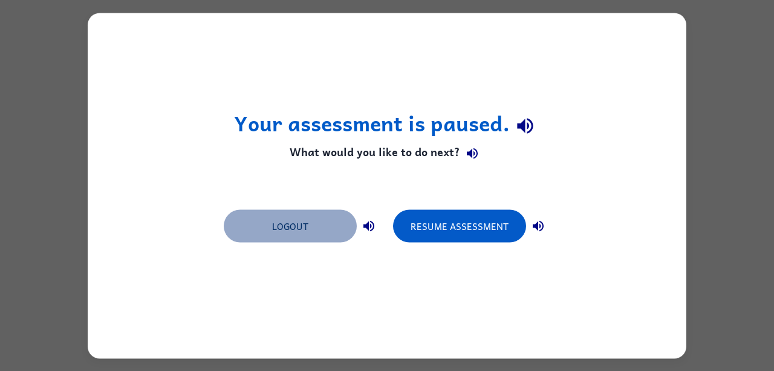
click at [304, 233] on button "Logout" at bounding box center [290, 225] width 133 height 33
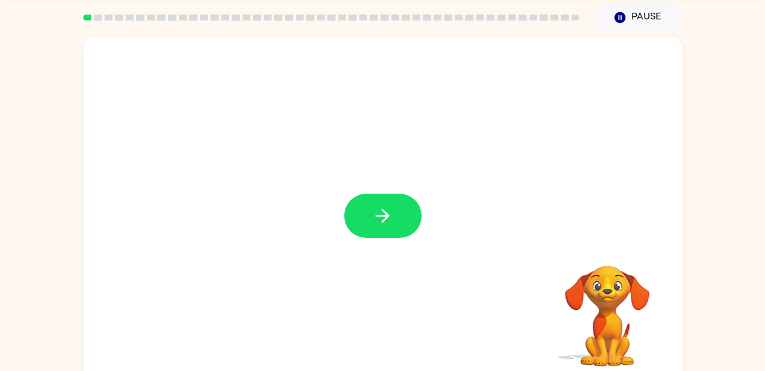
scroll to position [39, 0]
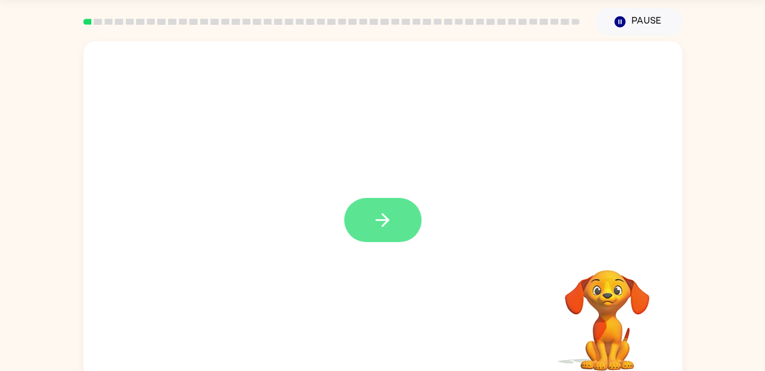
click at [380, 226] on icon "button" at bounding box center [382, 219] width 21 height 21
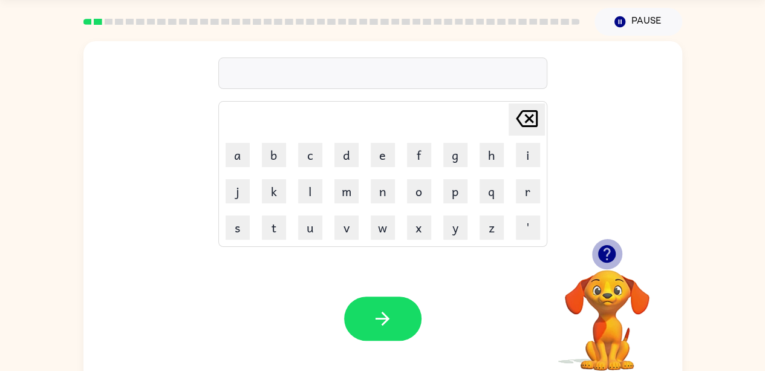
click at [617, 261] on button "button" at bounding box center [606, 253] width 31 height 31
click at [617, 261] on video "Your browser must support playing .mp4 files to use Literably. Please try using…" at bounding box center [607, 311] width 121 height 121
click at [601, 252] on icon "button" at bounding box center [607, 254] width 18 height 18
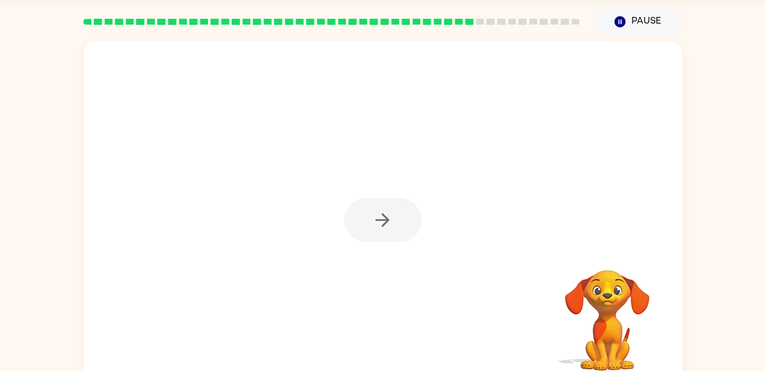
click at [389, 220] on div at bounding box center [382, 220] width 77 height 44
click at [389, 220] on icon "button" at bounding box center [382, 219] width 21 height 21
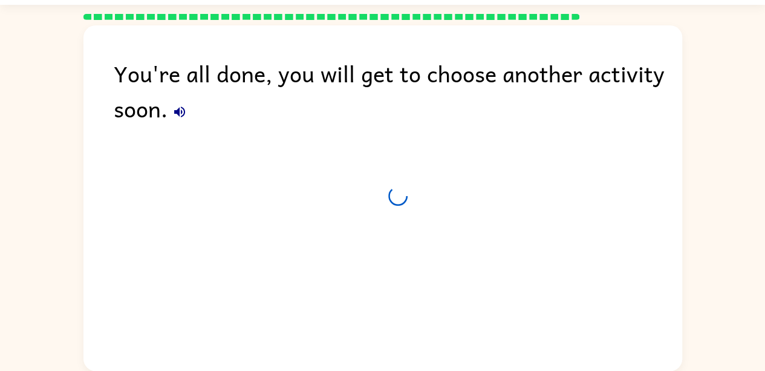
scroll to position [33, 0]
